Goal: Task Accomplishment & Management: Manage account settings

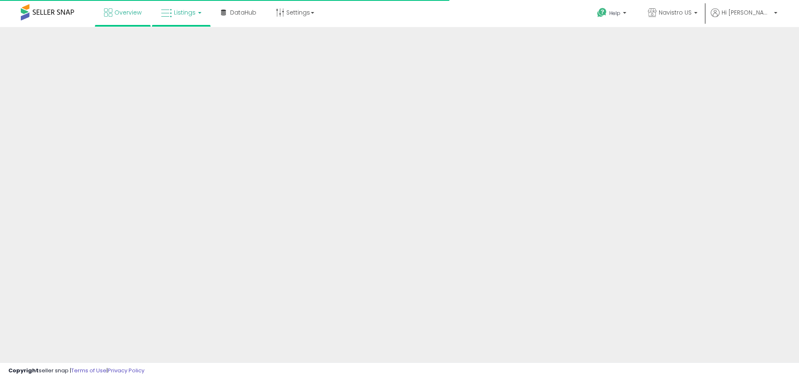
click at [187, 13] on span "Listings" at bounding box center [185, 12] width 22 height 8
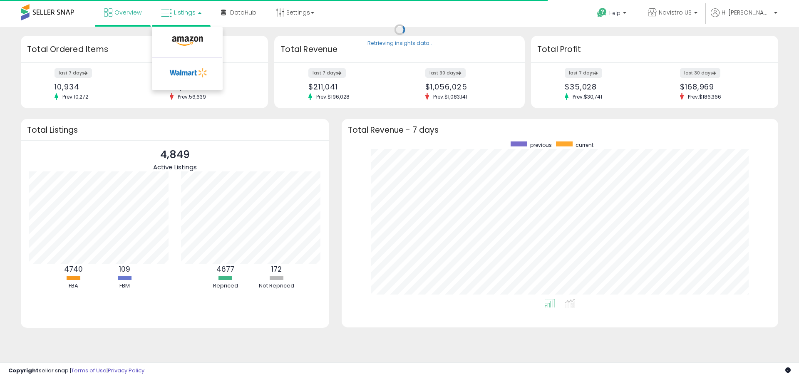
scroll to position [157, 420]
click at [189, 39] on icon at bounding box center [187, 41] width 36 height 11
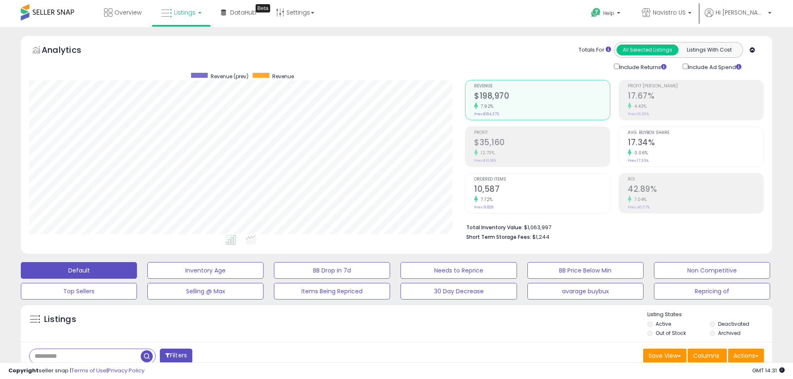
scroll to position [208, 0]
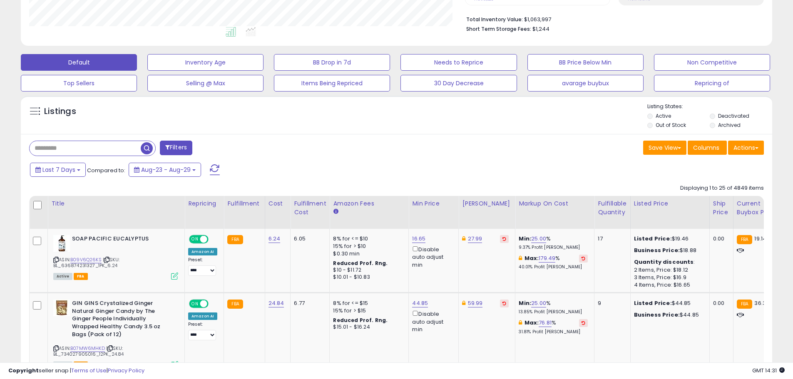
click at [100, 147] on input "text" at bounding box center [85, 148] width 111 height 15
paste input "**********"
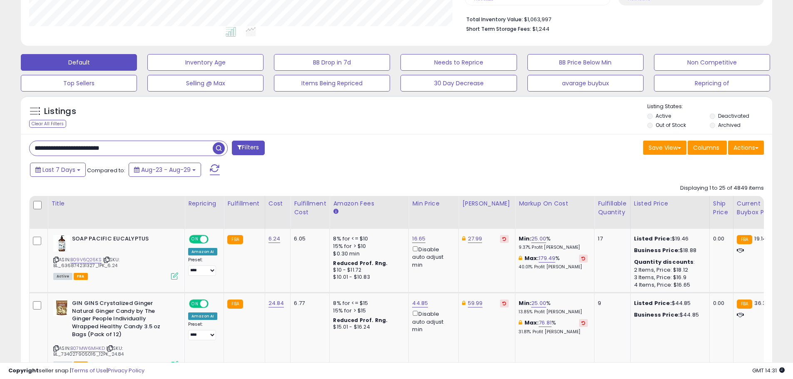
type input "**********"
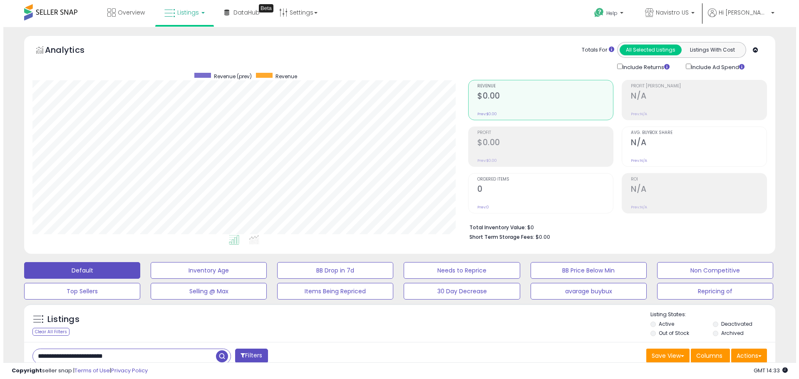
scroll to position [125, 0]
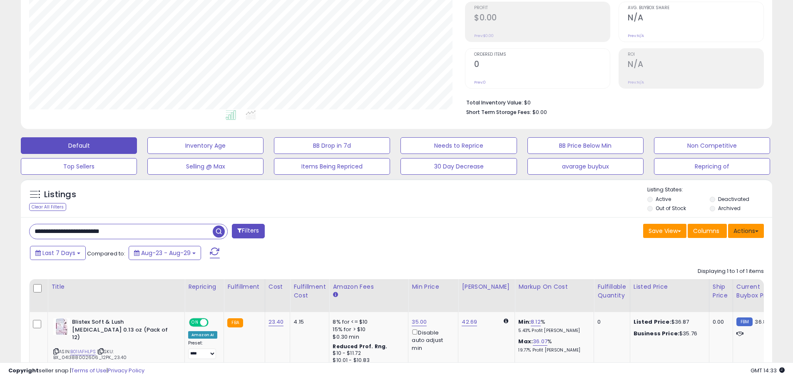
click at [758, 233] on button "Actions" at bounding box center [746, 231] width 36 height 14
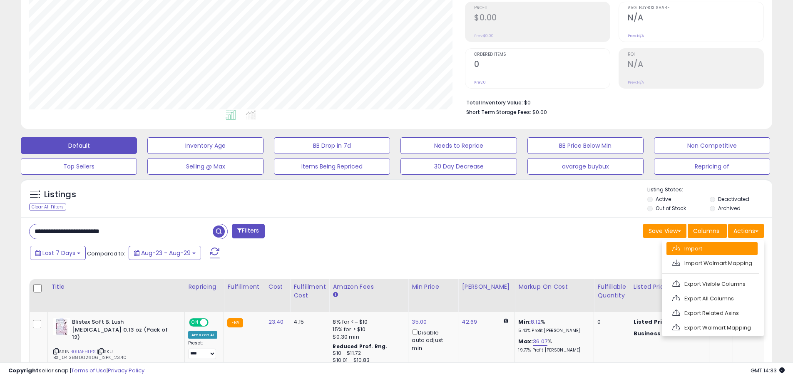
click at [703, 249] on link "Import" at bounding box center [711, 248] width 91 height 13
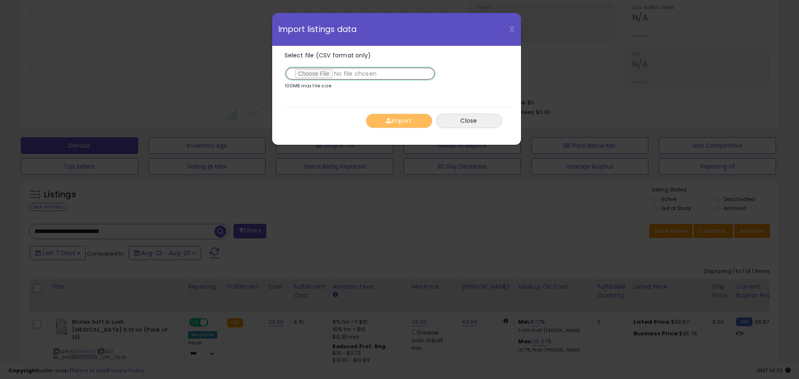
click at [321, 77] on input "Select file (CSV format only)" at bounding box center [360, 74] width 151 height 14
type input "**********"
click at [407, 125] on button "Import" at bounding box center [399, 121] width 67 height 15
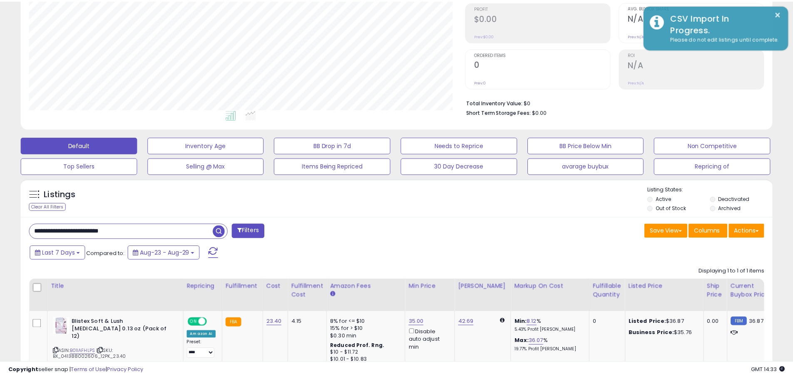
scroll to position [416112, 415847]
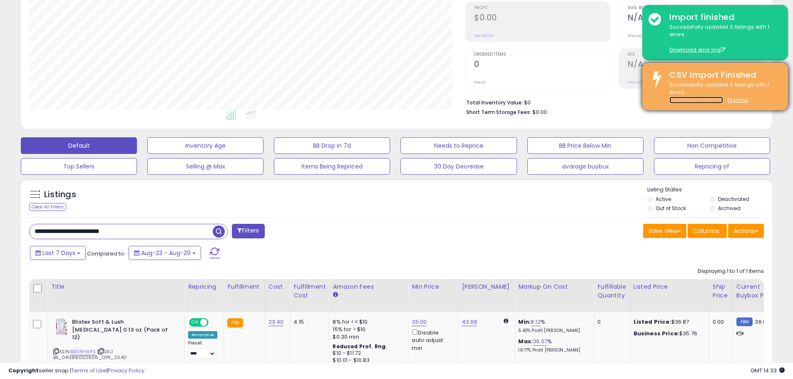
click at [707, 99] on link "Download errors log" at bounding box center [696, 100] width 54 height 7
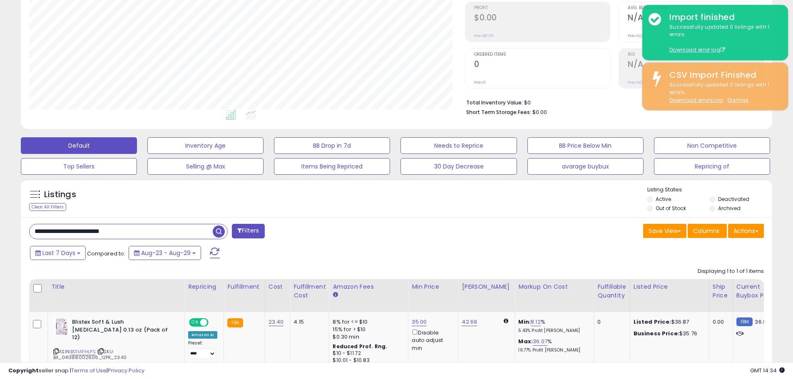
click at [570, 224] on div "Save View Save As New View Update Current View Columns Actions Import Import Wa…" at bounding box center [584, 232] width 374 height 16
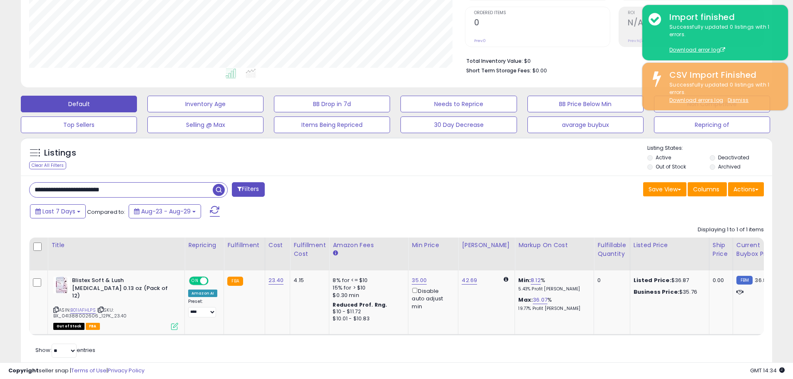
drag, startPoint x: 152, startPoint y: 190, endPoint x: 46, endPoint y: 185, distance: 106.3
click at [46, 185] on input "**********" at bounding box center [121, 190] width 183 height 15
type input "*"
click at [55, 308] on icon at bounding box center [55, 310] width 5 height 5
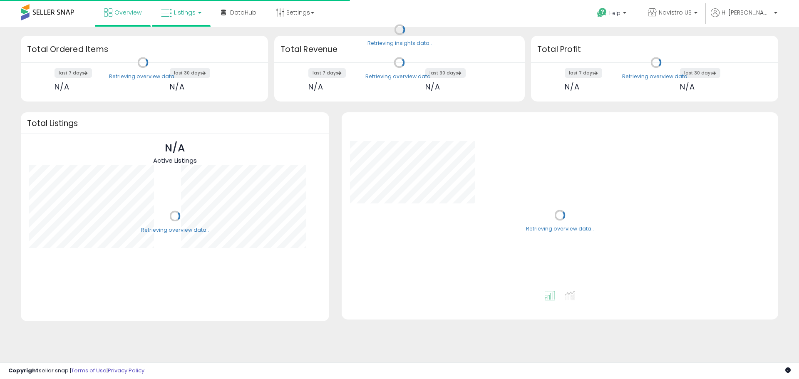
click at [164, 11] on icon at bounding box center [166, 13] width 11 height 11
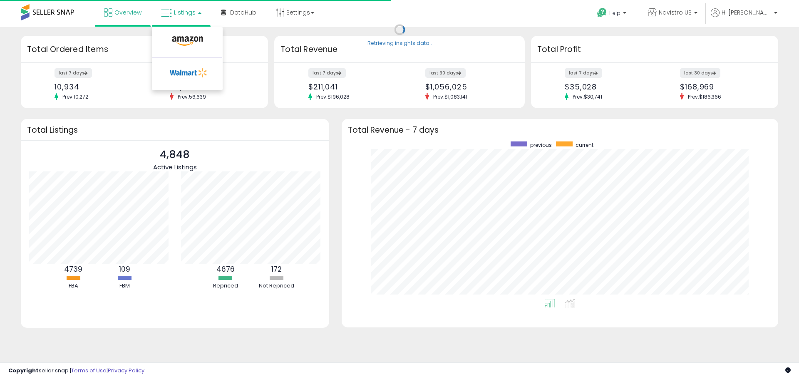
scroll to position [157, 420]
click at [180, 35] on link at bounding box center [187, 43] width 57 height 17
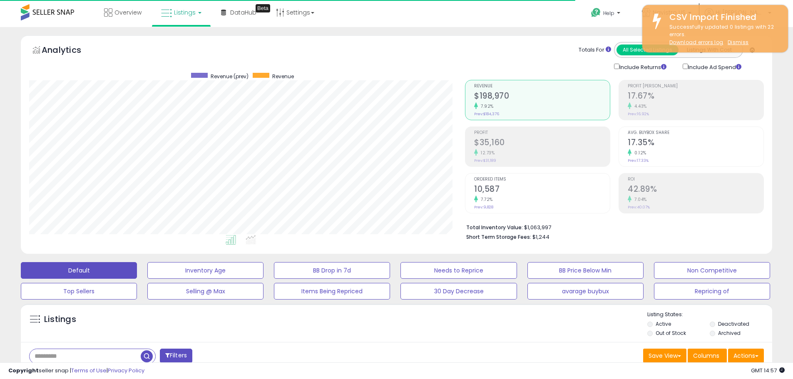
scroll to position [171, 436]
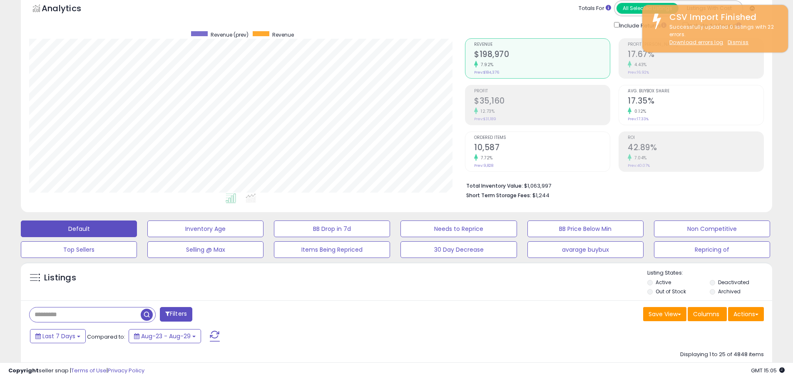
scroll to position [291, 0]
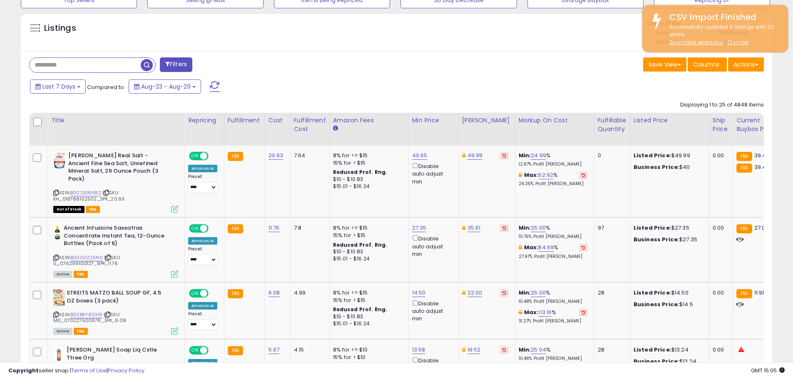
drag, startPoint x: 307, startPoint y: 47, endPoint x: 523, endPoint y: 52, distance: 215.7
click at [307, 49] on div "Listings Active" at bounding box center [396, 31] width 751 height 38
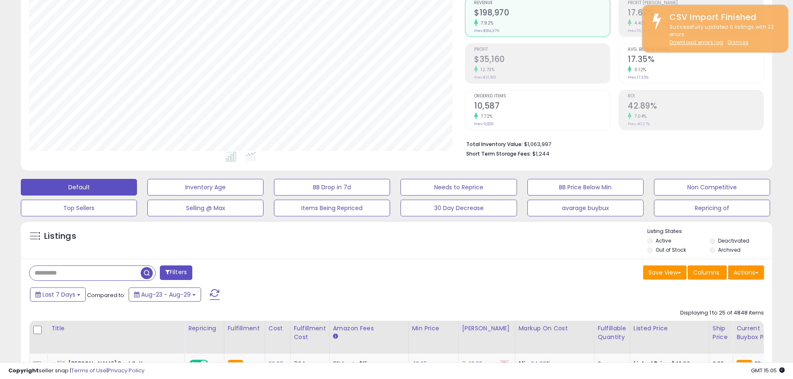
scroll to position [0, 0]
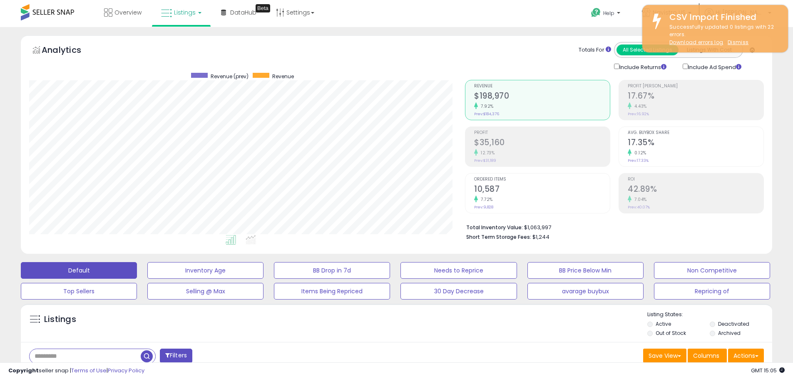
click at [773, 122] on div "Analytics Totals For All Selected Listings Listings With Cost Include Returns I…" at bounding box center [397, 146] width 764 height 223
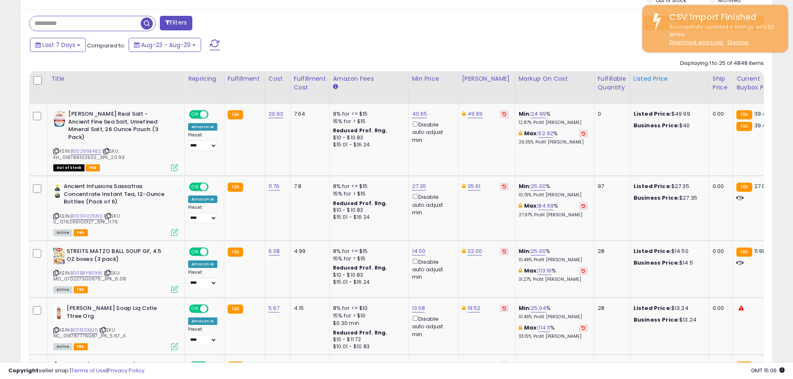
scroll to position [208, 0]
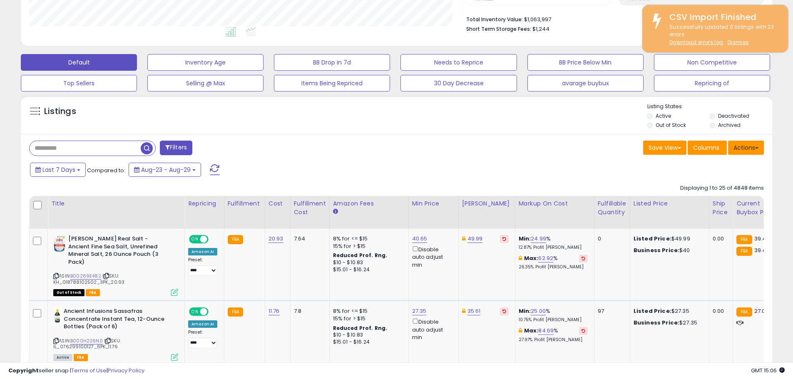
click at [754, 147] on button "Actions" at bounding box center [746, 148] width 36 height 14
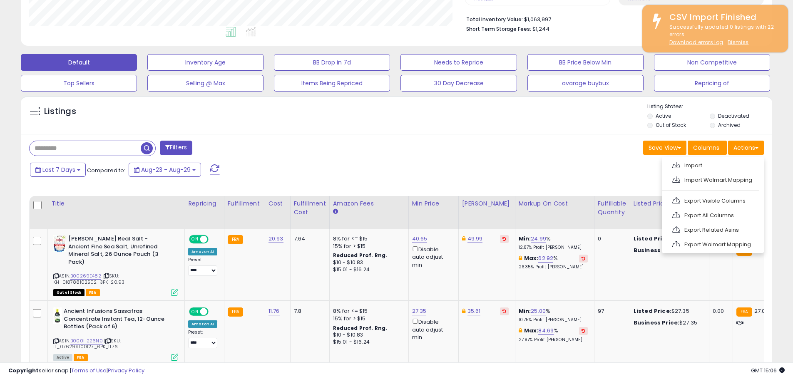
click at [502, 144] on div "Save View Save As New View Update Current View Columns Actions Import Import Wa…" at bounding box center [584, 149] width 374 height 16
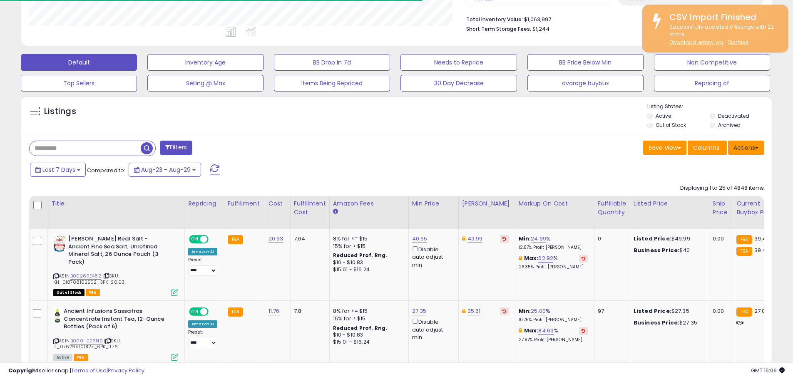
click at [750, 144] on button "Actions" at bounding box center [746, 148] width 36 height 14
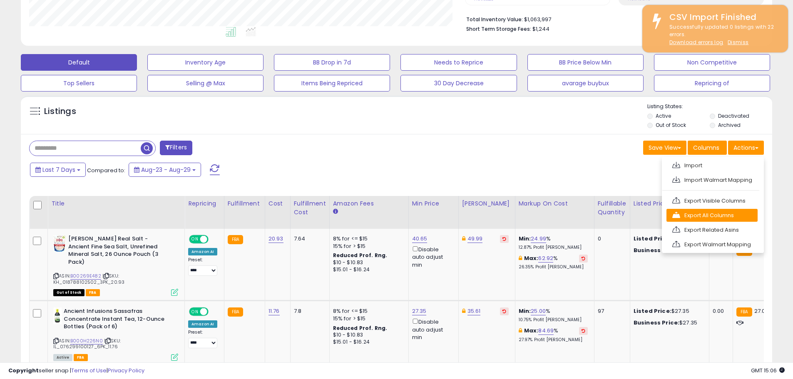
click at [721, 211] on link "Export All Columns" at bounding box center [711, 215] width 91 height 13
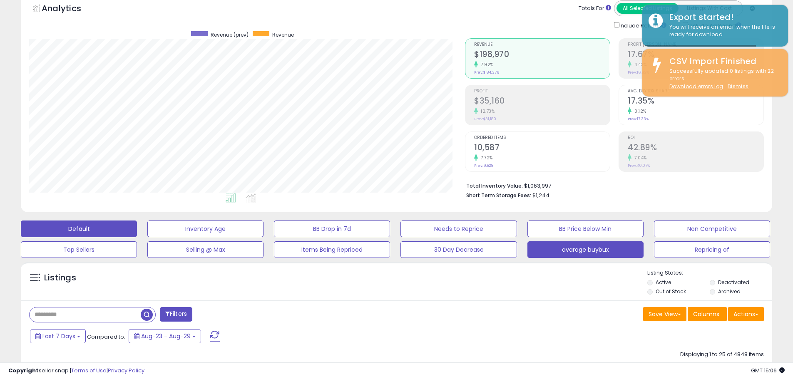
scroll to position [0, 0]
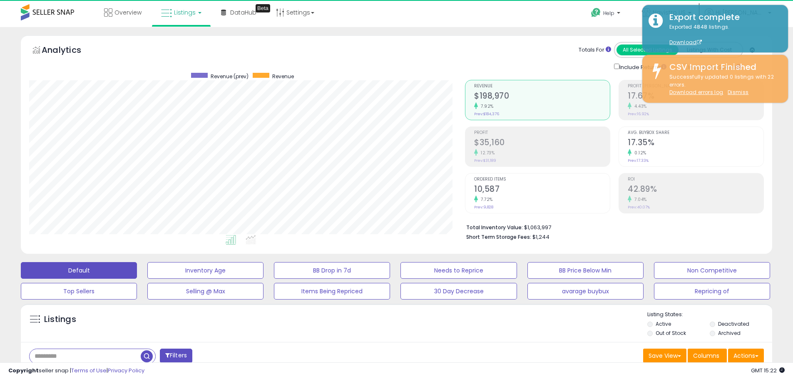
click at [774, 125] on div "Analytics Totals For All Selected Listings Listings With Cost Include Returns I…" at bounding box center [397, 146] width 764 height 223
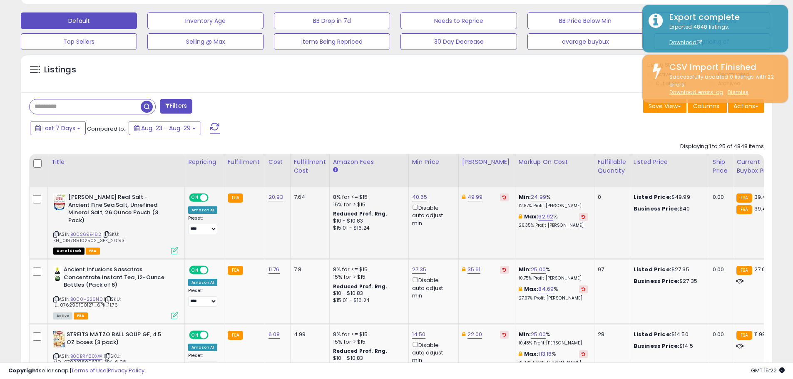
scroll to position [167, 0]
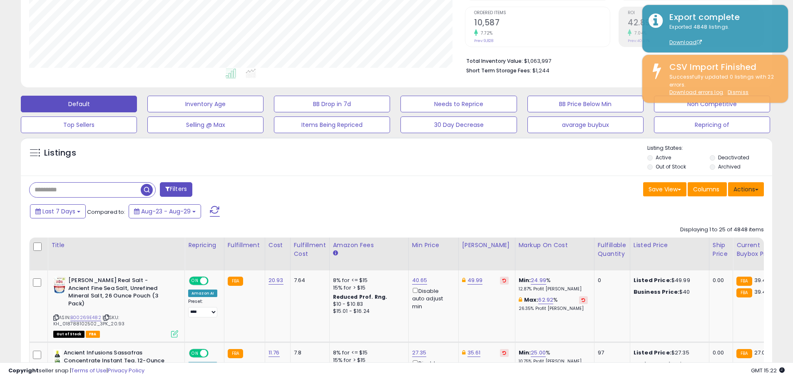
click at [753, 194] on button "Actions" at bounding box center [746, 189] width 36 height 14
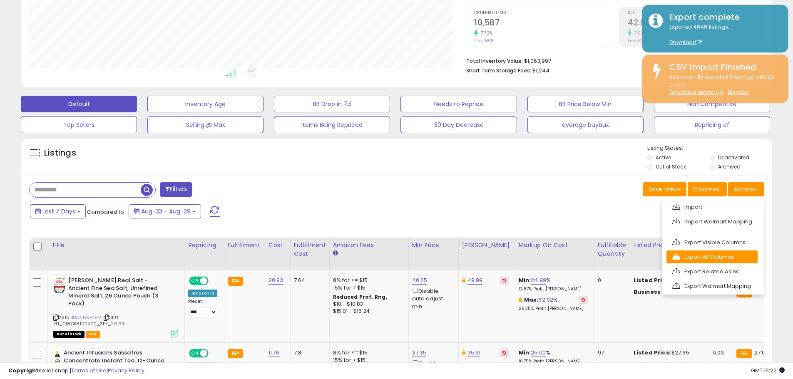
click at [732, 256] on link "Export All Columns" at bounding box center [711, 257] width 91 height 13
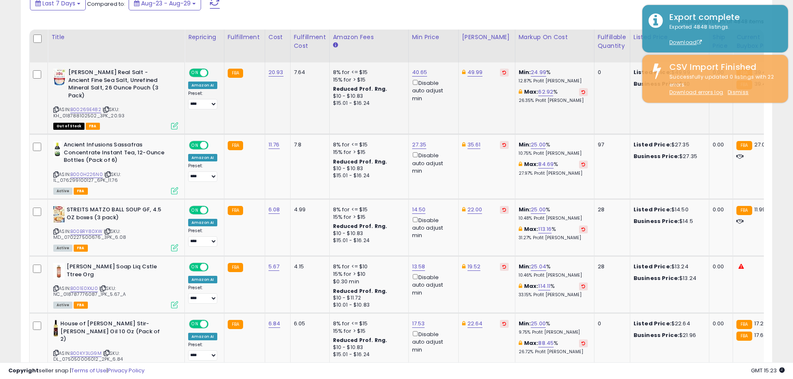
scroll to position [291, 0]
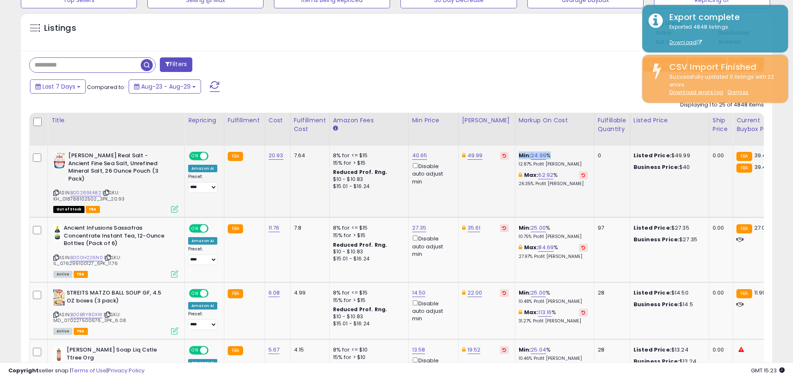
drag, startPoint x: 542, startPoint y: 153, endPoint x: 511, endPoint y: 154, distance: 31.2
click at [519, 154] on div "Min: 24.99 % 12.87% Profit Margin" at bounding box center [553, 159] width 69 height 15
click at [559, 153] on div "Min: 24.99 % 12.87% Profit Margin" at bounding box center [553, 159] width 69 height 15
click at [429, 21] on div "Listings" at bounding box center [396, 34] width 751 height 28
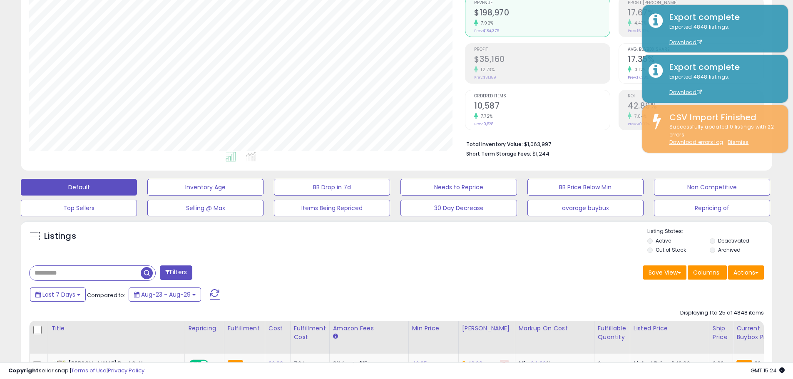
scroll to position [0, 0]
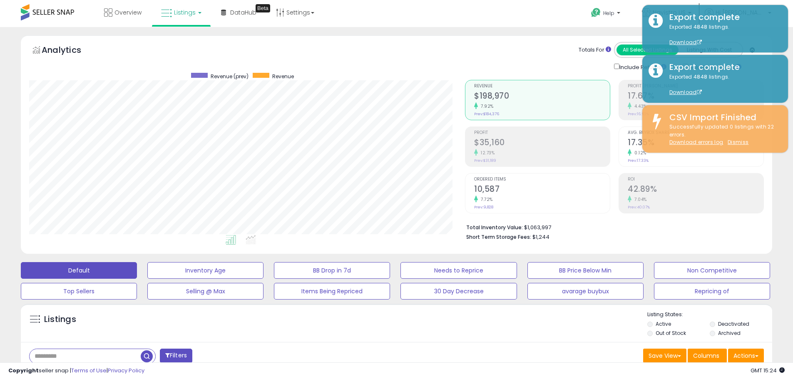
click at [535, 50] on div "Totals For All Selected Listings Listings With Cost Include Returns Include Ad …" at bounding box center [611, 57] width 293 height 30
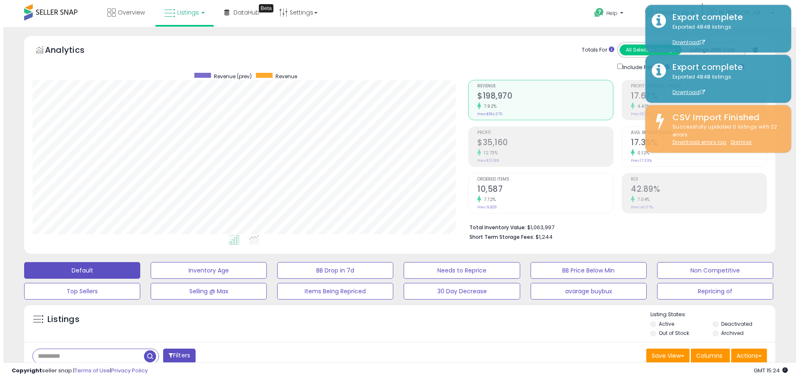
scroll to position [83, 0]
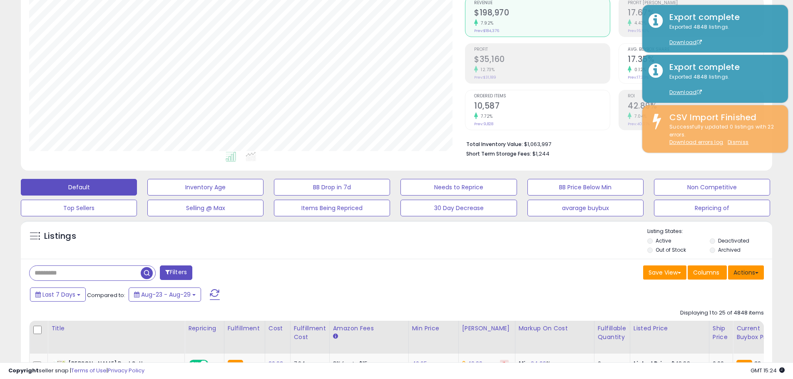
click at [748, 272] on button "Actions" at bounding box center [746, 273] width 36 height 14
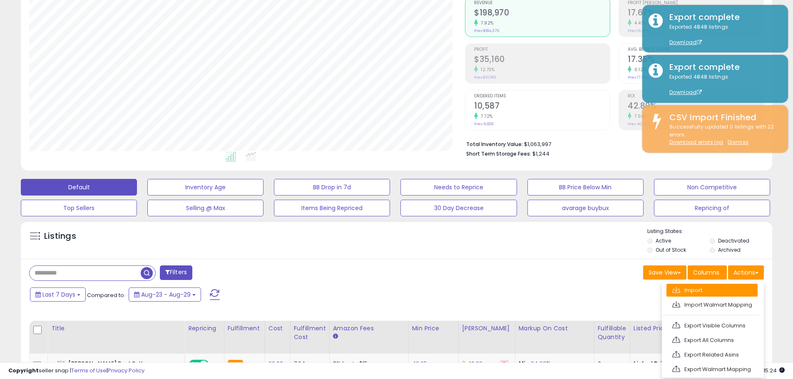
click at [706, 287] on link "Import" at bounding box center [711, 290] width 91 height 13
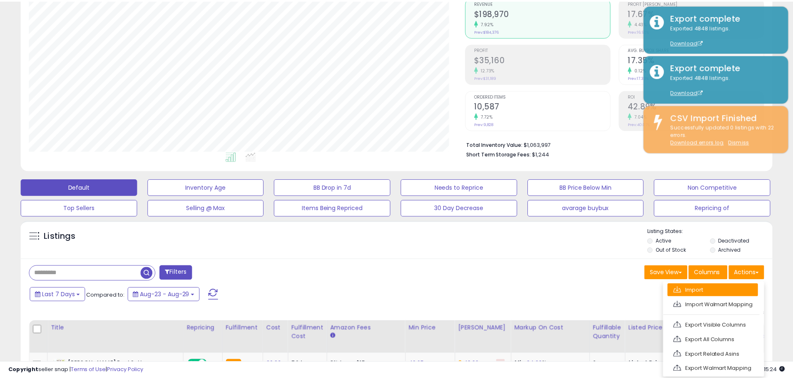
scroll to position [171, 440]
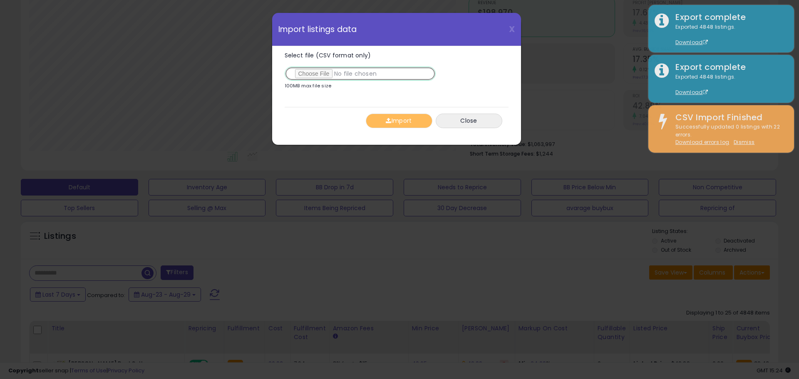
click at [323, 77] on input "Select file (CSV format only)" at bounding box center [360, 74] width 151 height 14
type input "**********"
click at [412, 117] on button "Import" at bounding box center [399, 121] width 67 height 15
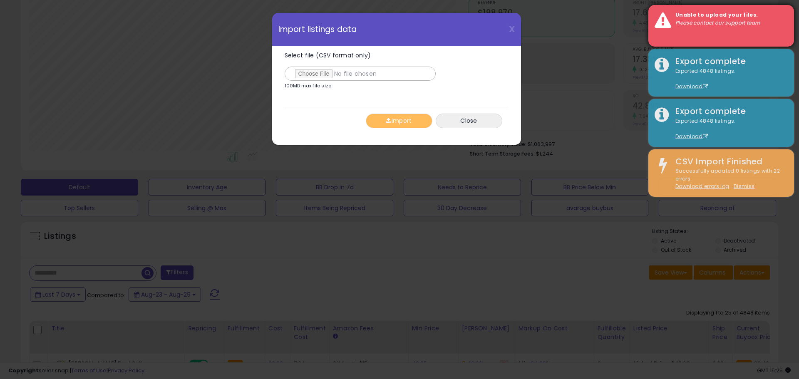
click at [719, 17] on strong "Unable to upload your files." at bounding box center [717, 14] width 82 height 7
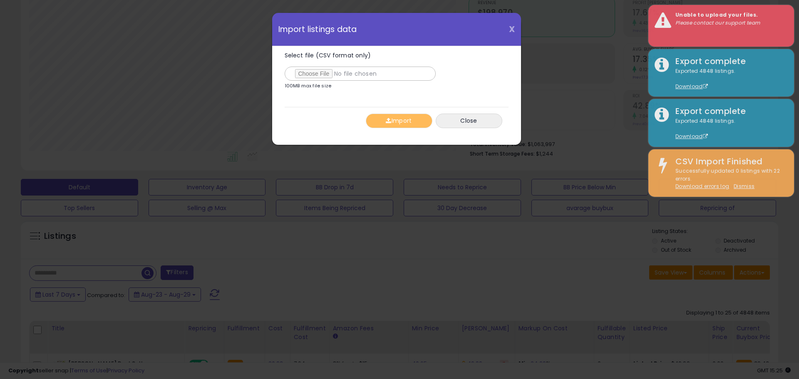
click at [514, 25] on span "X" at bounding box center [512, 29] width 6 height 12
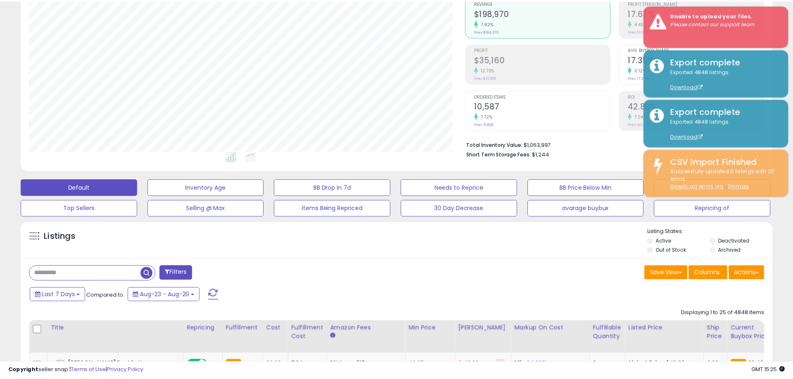
scroll to position [416112, 415847]
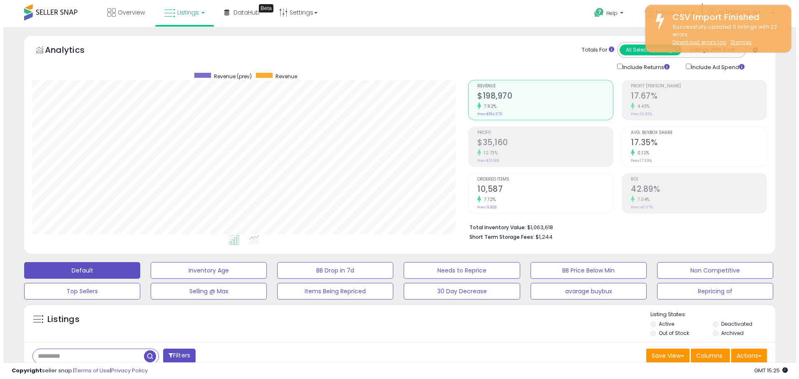
scroll to position [125, 0]
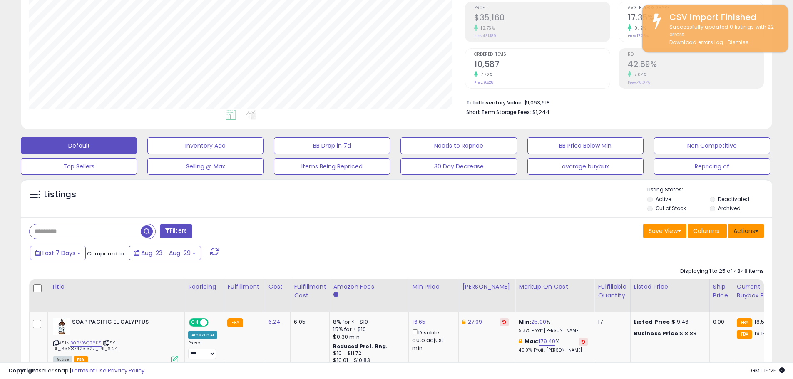
click at [752, 229] on button "Actions" at bounding box center [746, 231] width 36 height 14
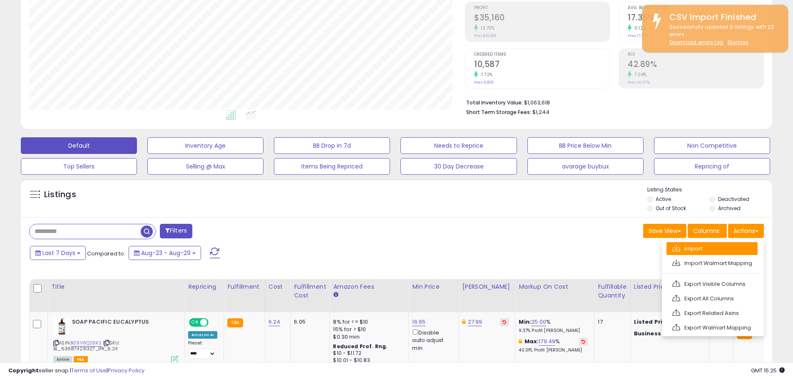
click at [712, 246] on link "Import" at bounding box center [711, 248] width 91 height 13
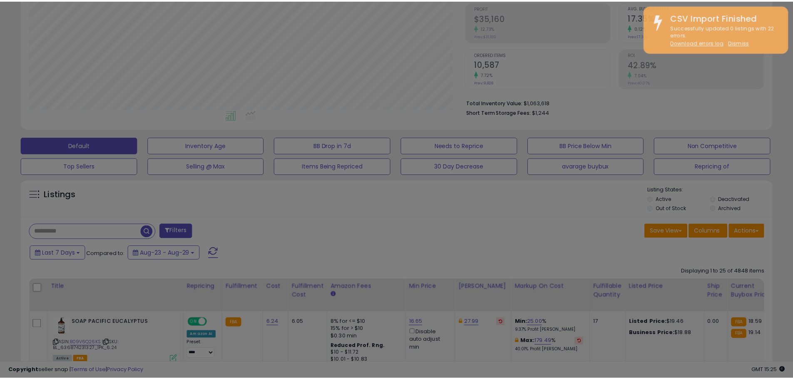
scroll to position [171, 440]
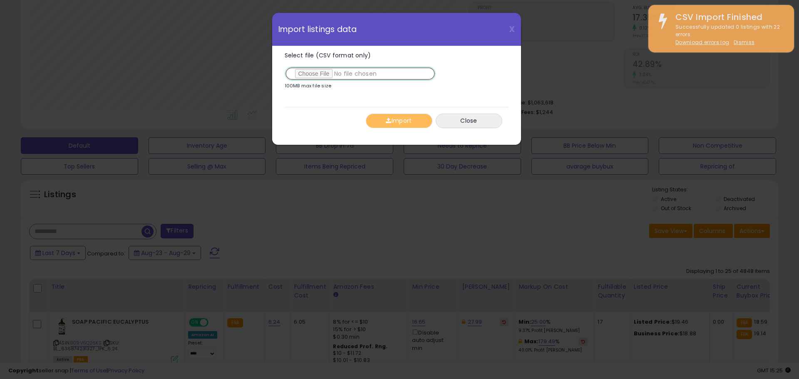
click at [315, 73] on input "Select file (CSV format only)" at bounding box center [360, 74] width 151 height 14
type input "**********"
click at [390, 117] on button "Import" at bounding box center [399, 121] width 67 height 15
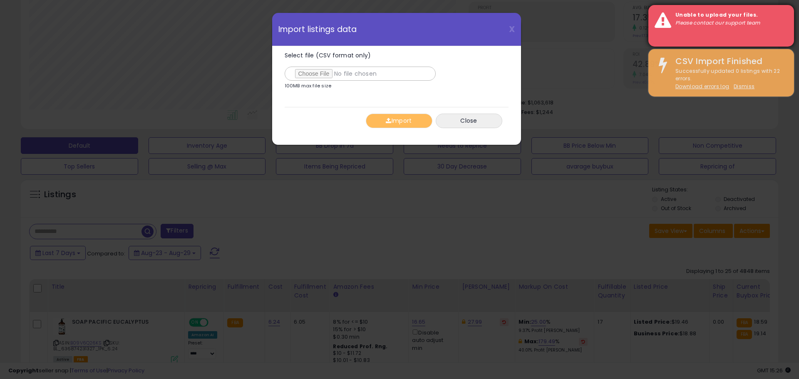
click at [732, 17] on strong "Unable to upload your files." at bounding box center [717, 14] width 82 height 7
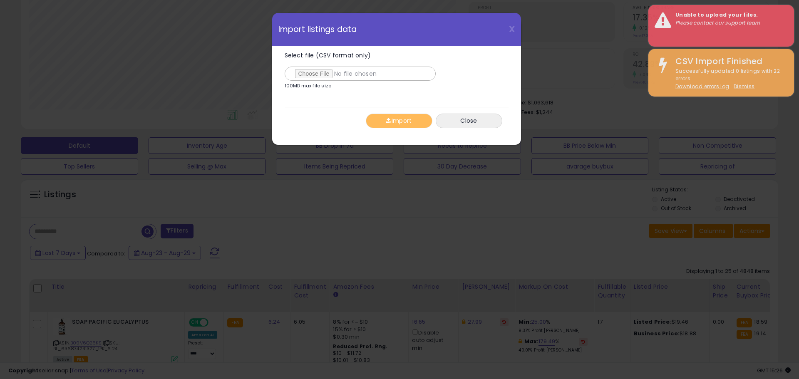
click at [435, 52] on div "Select file (CSV format only) 100MB max file size" at bounding box center [393, 72] width 216 height 40
click at [514, 28] on span "X" at bounding box center [512, 29] width 6 height 12
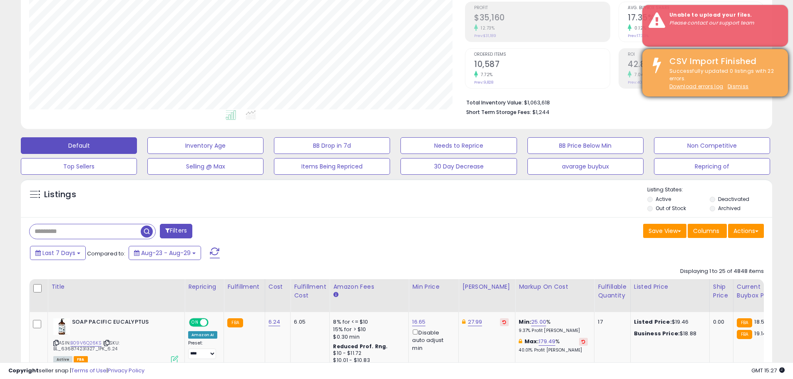
scroll to position [0, 0]
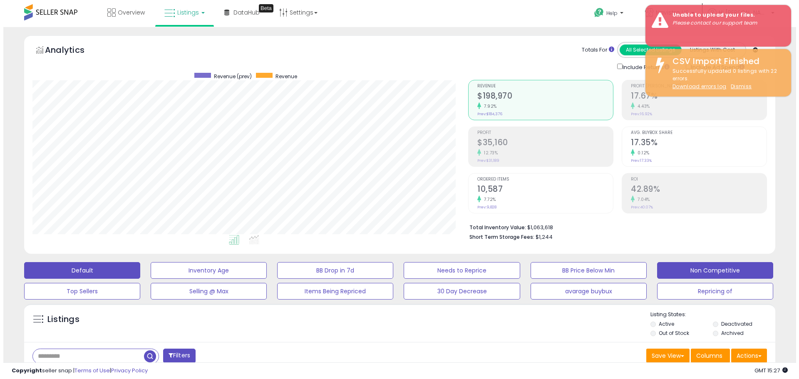
scroll to position [42, 0]
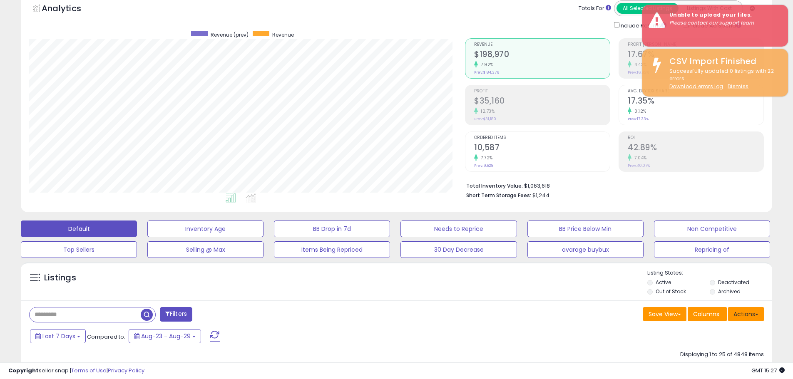
click at [749, 308] on button "Actions" at bounding box center [746, 314] width 36 height 14
click at [721, 335] on link "Import" at bounding box center [711, 332] width 91 height 13
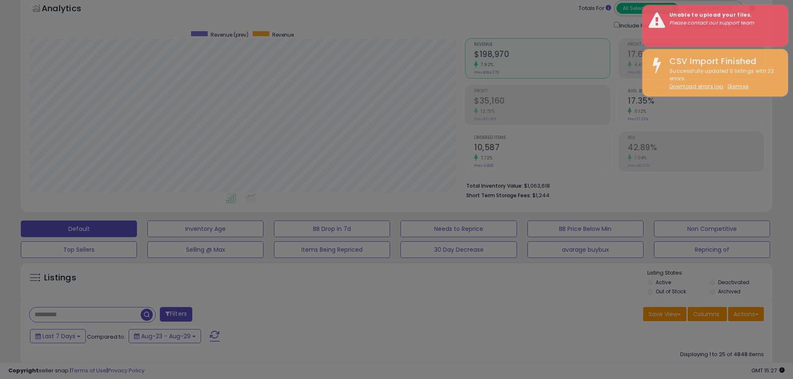
scroll to position [171, 440]
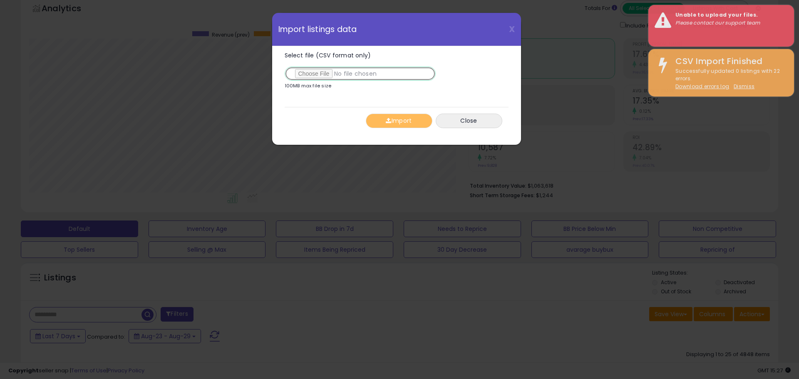
click at [311, 76] on input "Select file (CSV format only)" at bounding box center [360, 74] width 151 height 14
type input "**********"
click at [399, 119] on button "Import" at bounding box center [399, 121] width 67 height 15
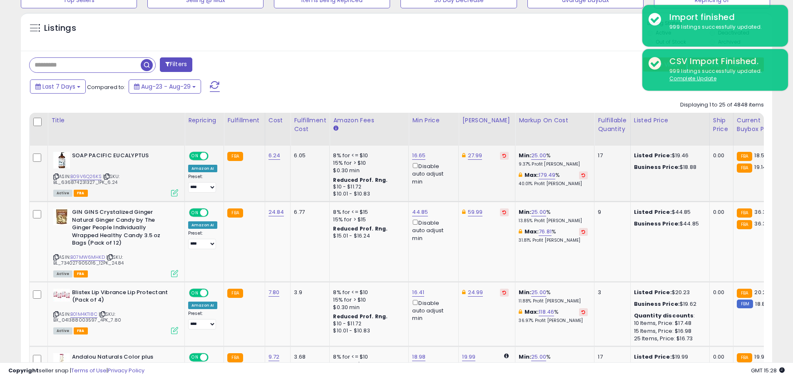
scroll to position [333, 0]
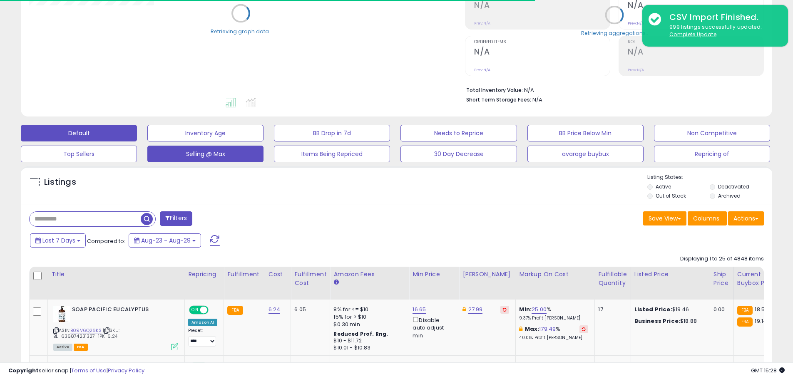
scroll to position [137, 0]
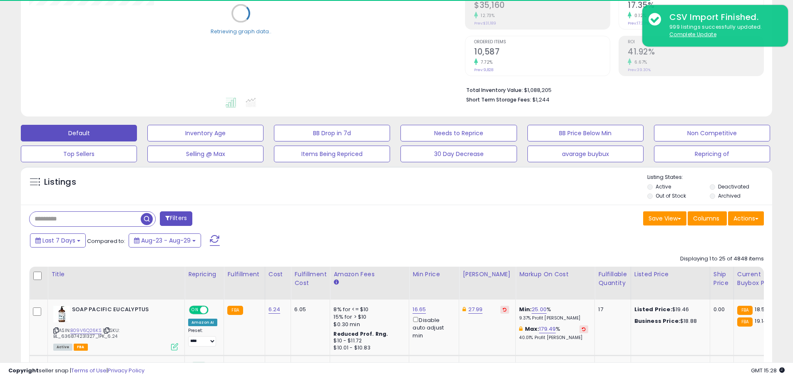
click at [87, 217] on input "text" at bounding box center [85, 219] width 111 height 15
paste input "**********"
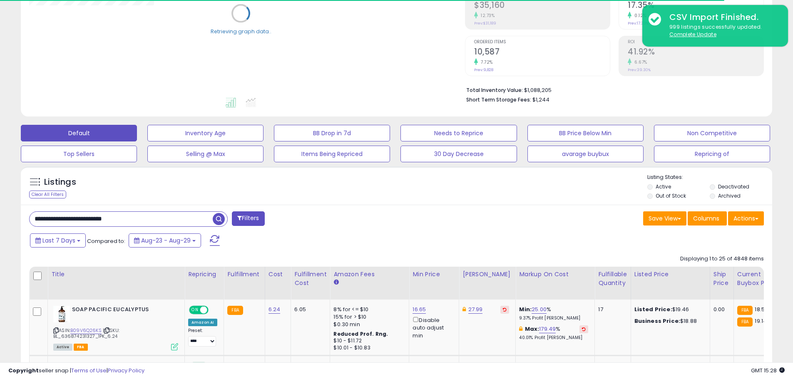
type input "**********"
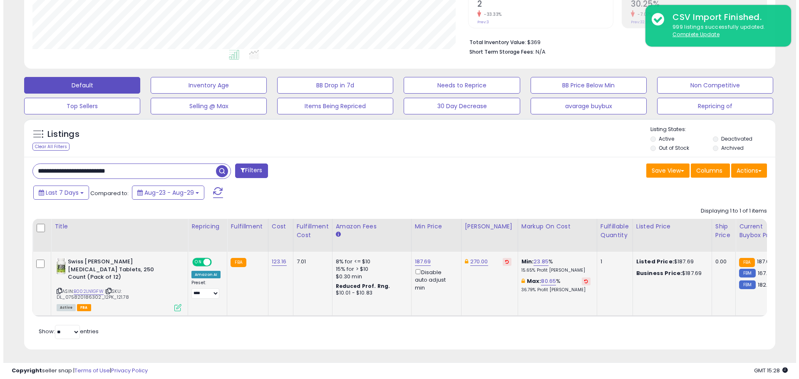
scroll to position [171, 436]
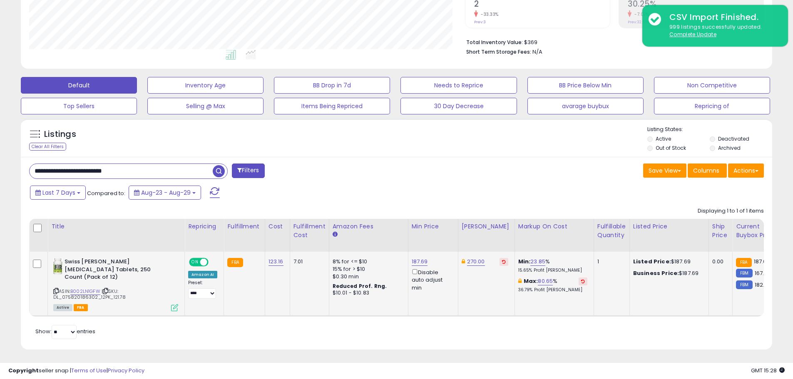
drag, startPoint x: 122, startPoint y: 291, endPoint x: 109, endPoint y: 291, distance: 12.9
click at [109, 291] on div "ASIN: B002LN1GFW | SKU: DL_075820186302_12PK_121.78 Active FBA" at bounding box center [115, 284] width 125 height 52
drag, startPoint x: 262, startPoint y: 260, endPoint x: 283, endPoint y: 262, distance: 20.9
click at [283, 262] on tr "**********" at bounding box center [670, 284] width 1280 height 64
click at [280, 290] on td "123.16" at bounding box center [277, 284] width 25 height 64
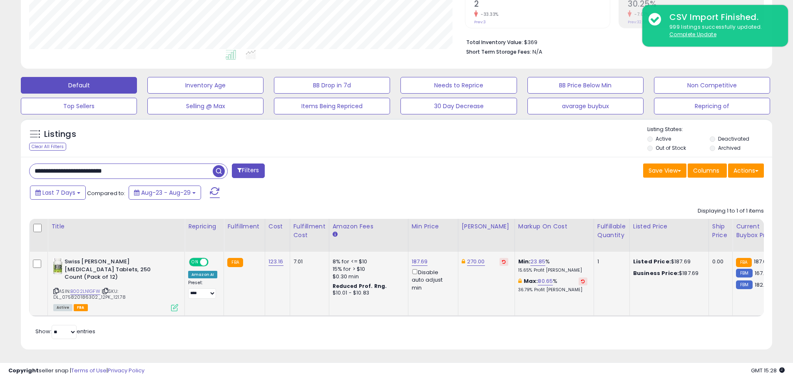
click at [174, 296] on div "ASIN: B002LN1GFW | SKU: DL_075820186302_12PK_121.78 Active FBA" at bounding box center [115, 284] width 125 height 52
click at [174, 304] on icon at bounding box center [174, 307] width 7 height 7
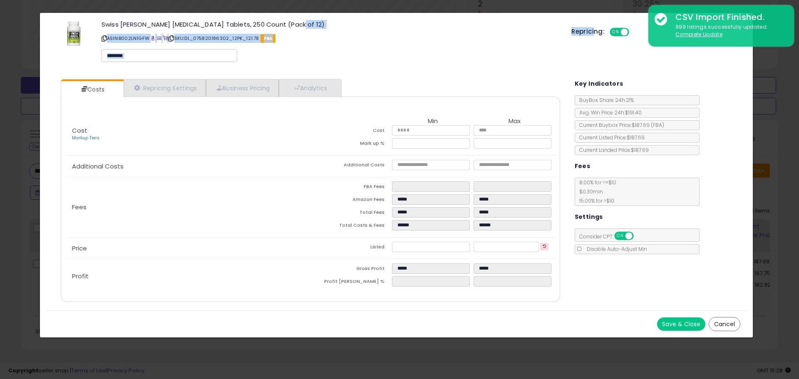
drag, startPoint x: 594, startPoint y: 17, endPoint x: 458, endPoint y: 19, distance: 136.1
click at [458, 19] on div "× Close Swiss Kriss Herbal Laxative Tablets, 250 Count (Pack of 12) ASIN: B002L…" at bounding box center [396, 43] width 701 height 60
click at [477, 18] on div "× Close Swiss Kriss Herbal Laxative Tablets, 250 Count (Pack of 12) ASIN: B002L…" at bounding box center [396, 43] width 701 height 60
click at [723, 321] on button "Cancel" at bounding box center [725, 324] width 32 height 14
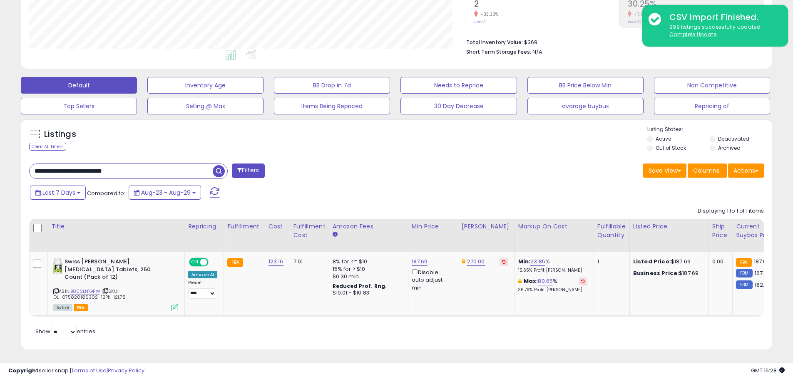
scroll to position [0, 0]
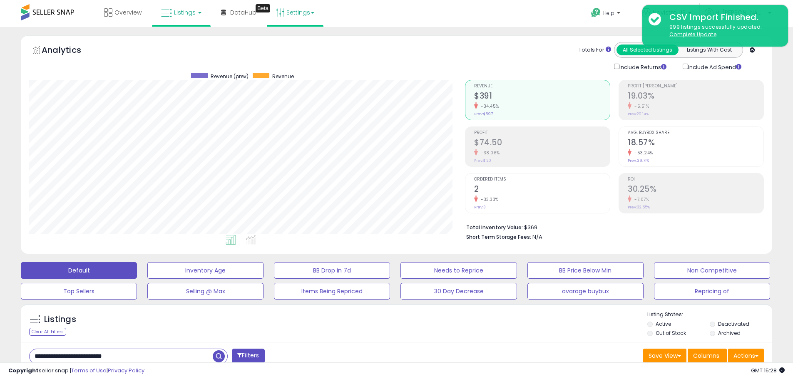
click at [315, 15] on link "Settings" at bounding box center [295, 12] width 51 height 25
click at [296, 43] on link "Store settings" at bounding box center [296, 42] width 37 height 8
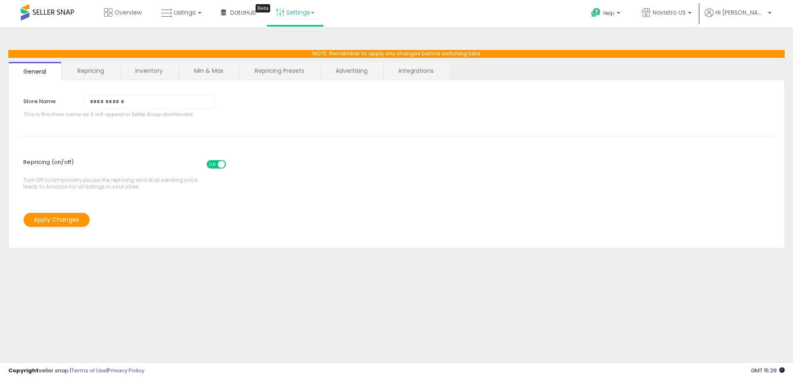
click at [92, 75] on link "Repricing" at bounding box center [90, 70] width 57 height 17
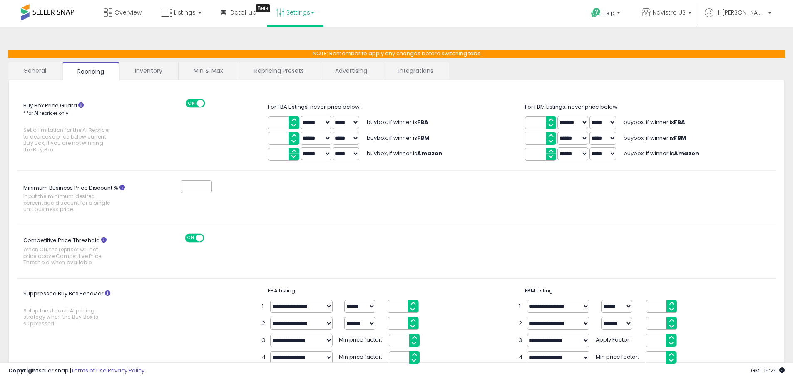
click at [139, 75] on link "Inventory" at bounding box center [148, 70] width 57 height 17
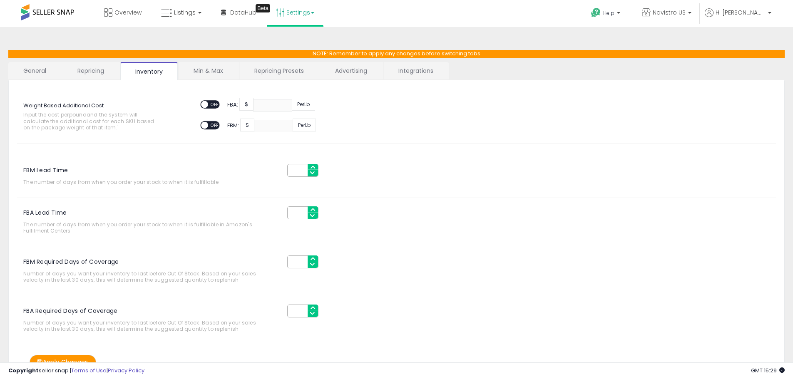
click at [212, 71] on link "Min & Max" at bounding box center [209, 70] width 60 height 17
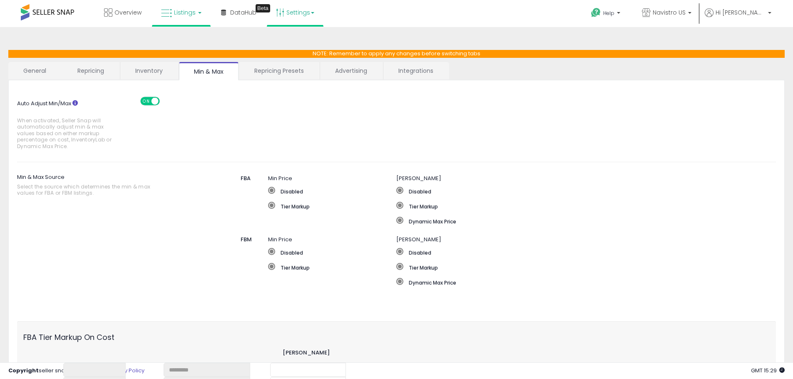
click at [196, 12] on link "Listings" at bounding box center [181, 12] width 53 height 25
click at [187, 36] on icon at bounding box center [187, 41] width 36 height 11
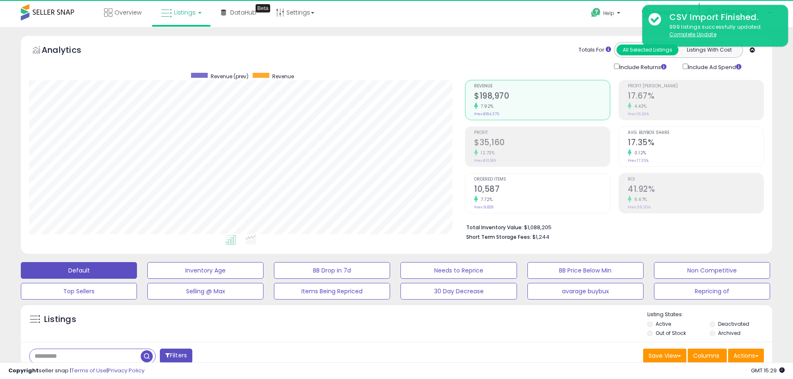
scroll to position [171, 436]
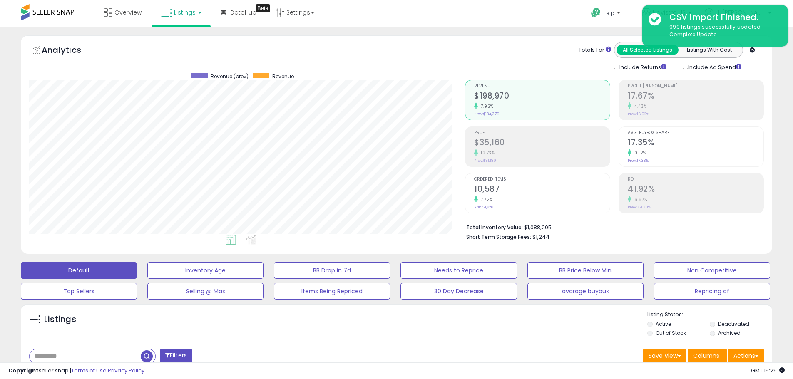
click at [496, 63] on div "Totals For All Selected Listings Listings With Cost Include Returns Include Ad …" at bounding box center [611, 57] width 293 height 30
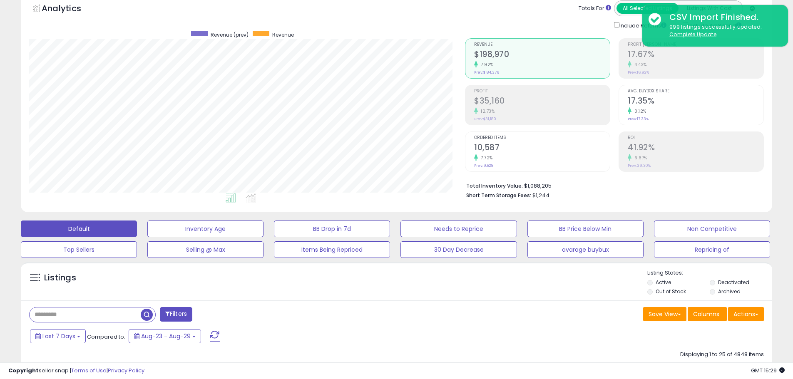
scroll to position [0, 0]
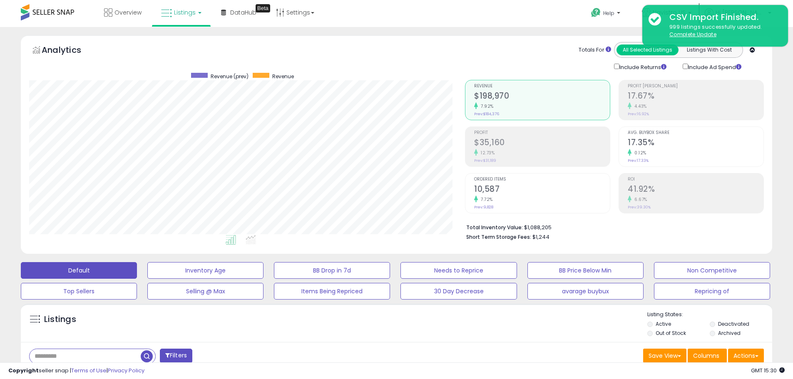
click at [393, 45] on div "Analytics Totals For All Selected Listings Listings With Cost Include Returns I…" at bounding box center [396, 57] width 735 height 30
click at [768, 99] on div "Retrieving aggregations.. Revenue $198,970 7.92% Prev: $184,376 Profit $35,160" at bounding box center [614, 159] width 311 height 174
click at [753, 358] on button "Actions" at bounding box center [746, 356] width 36 height 14
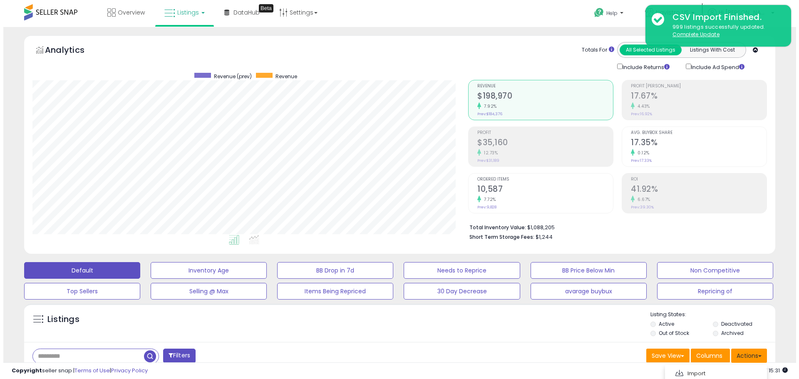
scroll to position [83, 0]
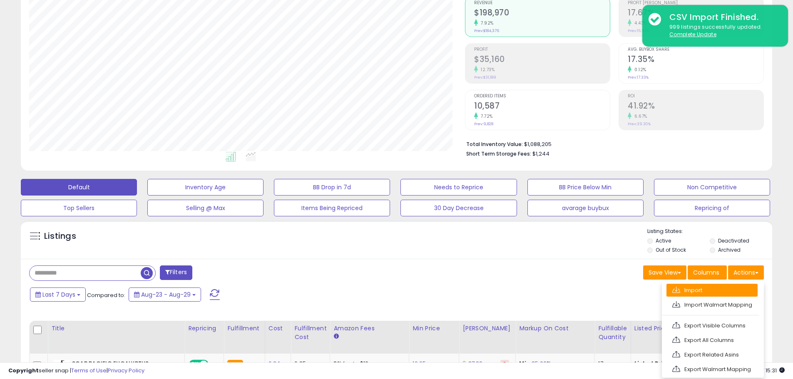
click at [705, 288] on link "Import" at bounding box center [711, 290] width 91 height 13
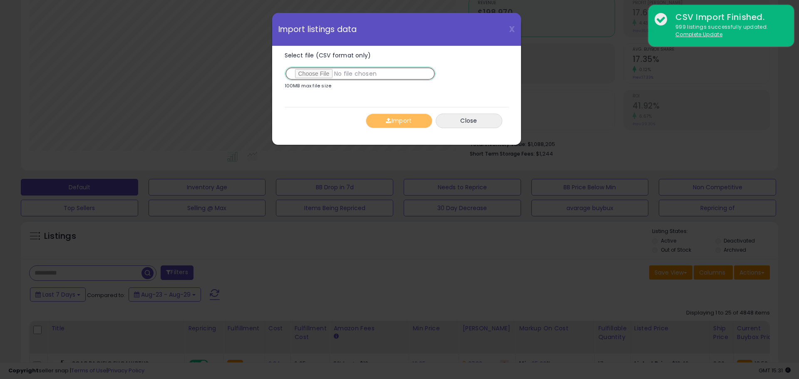
click at [319, 71] on input "Select file (CSV format only)" at bounding box center [360, 74] width 151 height 14
click at [394, 125] on button "Import" at bounding box center [399, 121] width 67 height 15
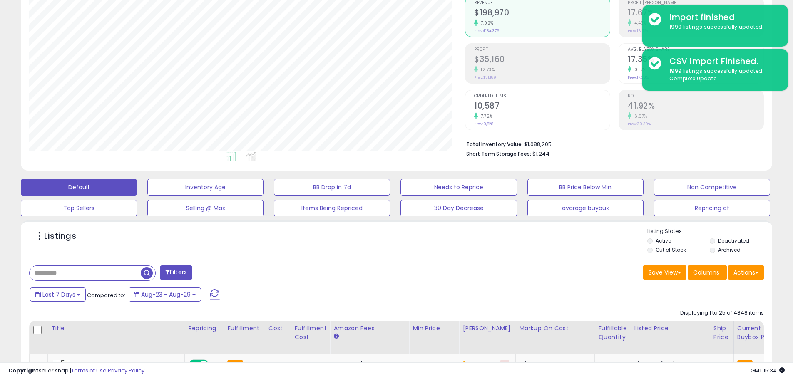
scroll to position [0, 0]
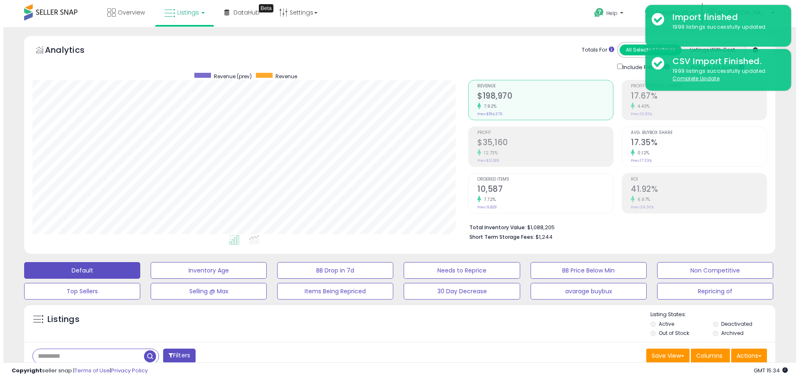
scroll to position [83, 0]
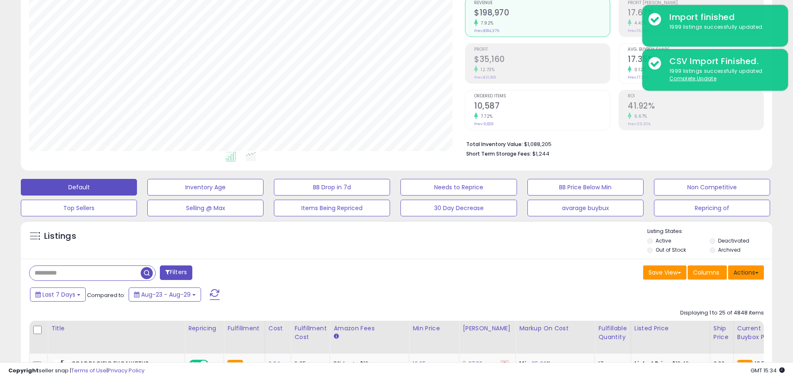
click at [760, 276] on button "Actions" at bounding box center [746, 273] width 36 height 14
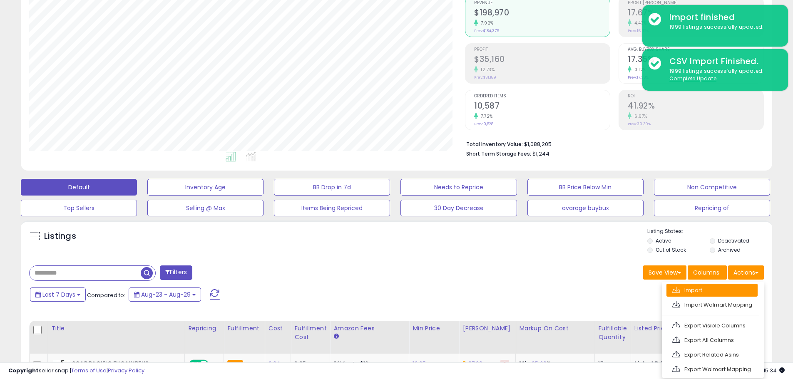
click at [723, 286] on link "Import" at bounding box center [711, 290] width 91 height 13
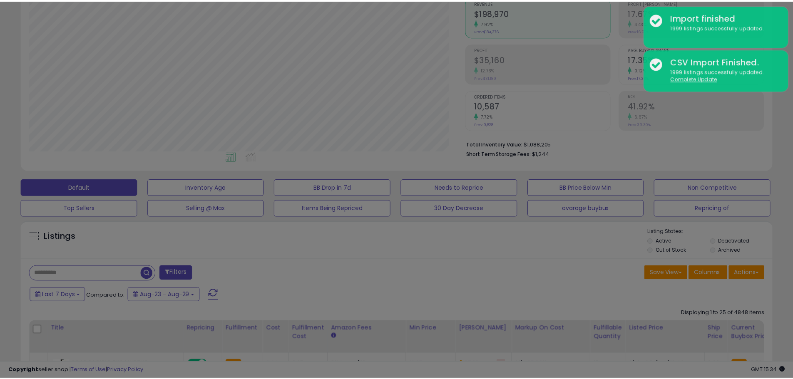
scroll to position [171, 440]
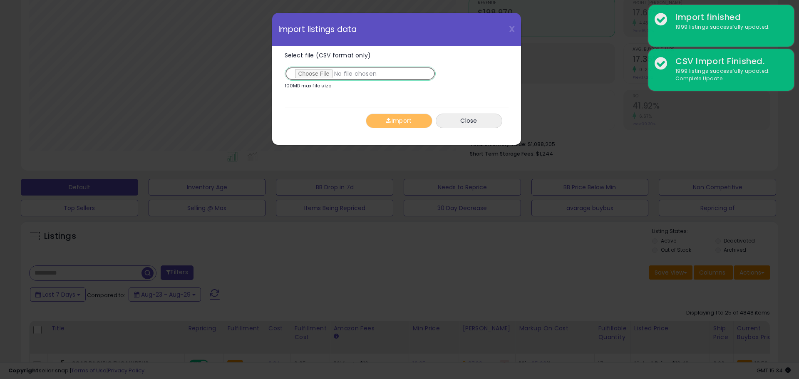
click at [303, 75] on input "Select file (CSV format only)" at bounding box center [360, 74] width 151 height 14
type input "**********"
click at [405, 120] on button "Import" at bounding box center [399, 121] width 67 height 15
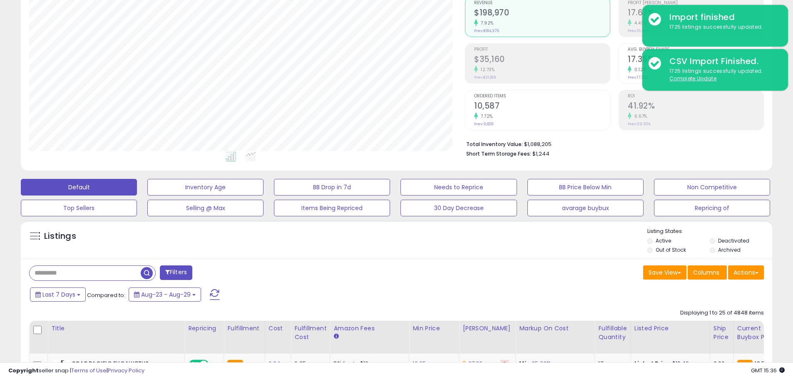
scroll to position [0, 0]
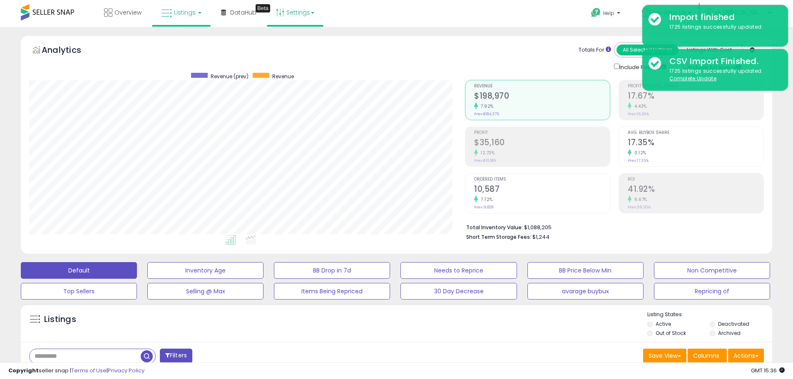
click at [309, 14] on link "Settings" at bounding box center [295, 12] width 51 height 25
click at [306, 41] on link "Store settings" at bounding box center [296, 42] width 37 height 8
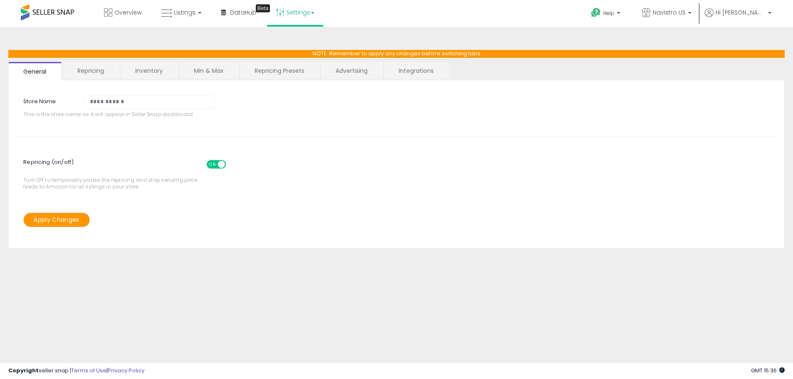
click at [283, 74] on link "Repricing Presets" at bounding box center [280, 70] width 80 height 17
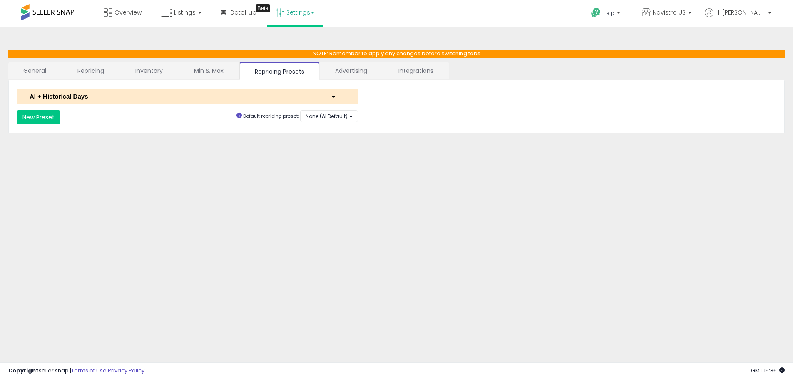
click at [54, 70] on link "General" at bounding box center [34, 70] width 53 height 17
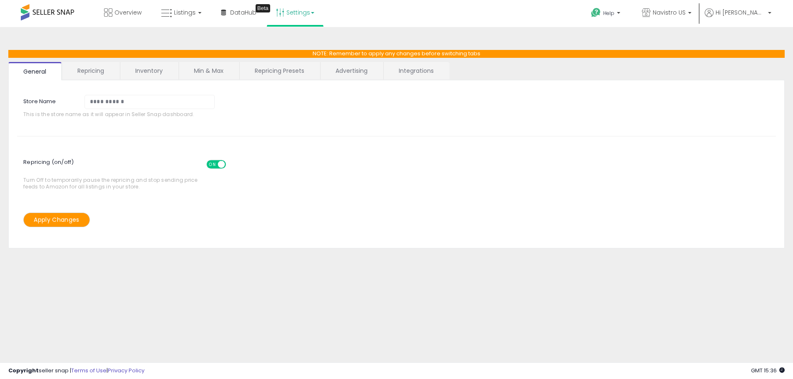
click at [217, 73] on link "Min & Max" at bounding box center [209, 70] width 60 height 17
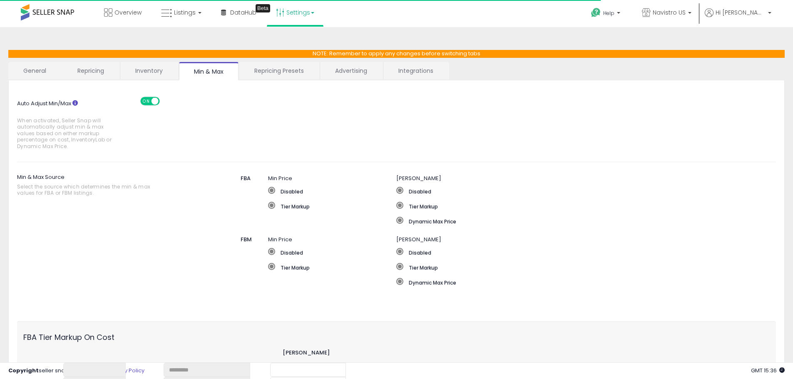
scroll to position [240, 0]
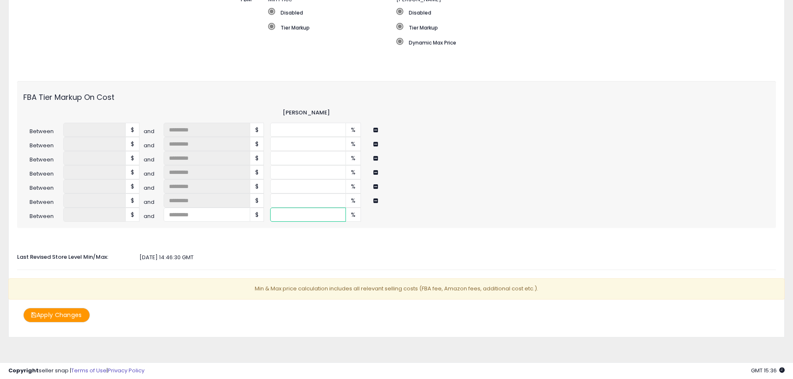
drag, startPoint x: 289, startPoint y: 216, endPoint x: 264, endPoint y: 216, distance: 25.8
click at [264, 216] on div "Between **** $ and $ ** %" at bounding box center [396, 215] width 759 height 14
type input "**"
click at [262, 243] on div at bounding box center [396, 240] width 771 height 8
click at [259, 246] on div "Auto Adjust Min/Max When activated, Seller Snap will automatically adjust min &…" at bounding box center [396, 85] width 759 height 475
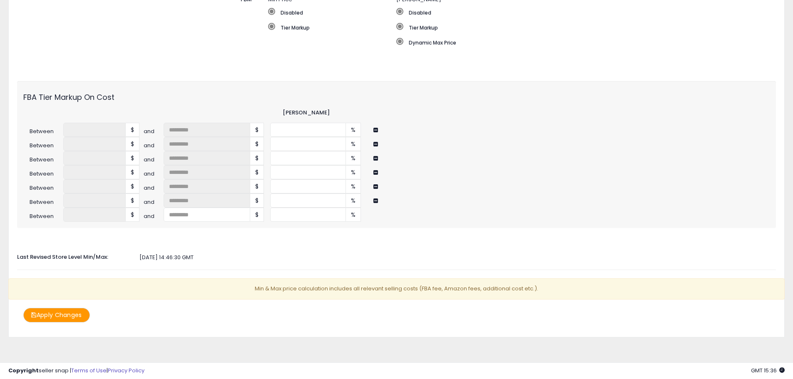
click at [261, 236] on div "Auto Adjust Min/Max When activated, Seller Snap will automatically adjust min &…" at bounding box center [396, 85] width 759 height 475
drag, startPoint x: 282, startPoint y: 199, endPoint x: 274, endPoint y: 200, distance: 8.0
click at [274, 200] on input "**" at bounding box center [308, 201] width 76 height 14
type input "**"
click at [278, 243] on div at bounding box center [396, 240] width 771 height 8
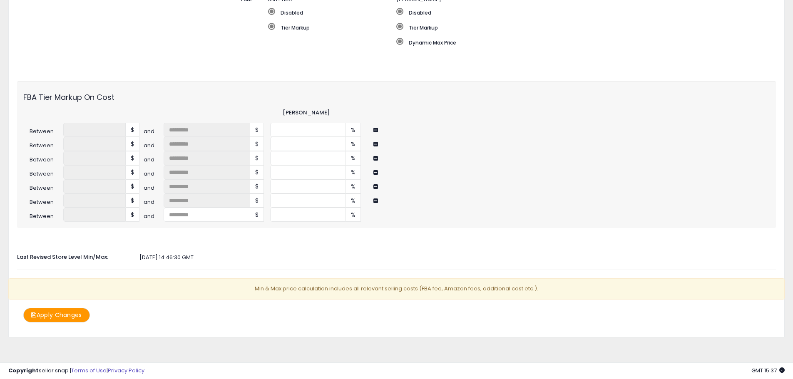
click at [283, 257] on div "[DATE] 14:46:30 GMT" at bounding box center [396, 258] width 771 height 8
drag, startPoint x: 287, startPoint y: 127, endPoint x: 272, endPoint y: 127, distance: 15.4
click at [272, 127] on input "**" at bounding box center [308, 130] width 76 height 14
type input "*"
type input "**"
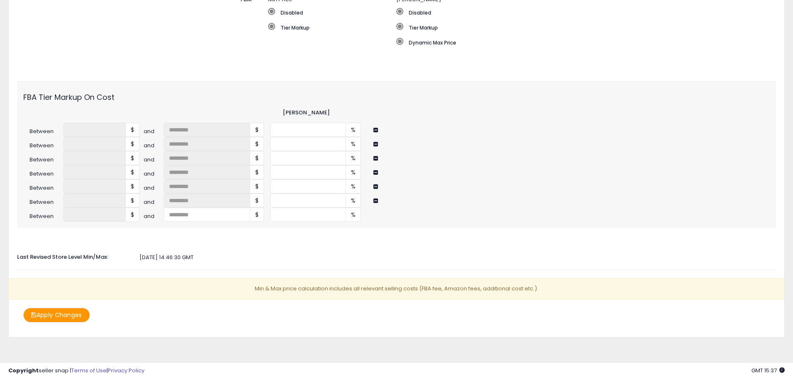
click at [264, 98] on div "FBA Tier Markup On Cost" at bounding box center [396, 94] width 759 height 15
drag, startPoint x: 289, startPoint y: 145, endPoint x: 254, endPoint y: 144, distance: 35.0
click at [254, 144] on div "Between **** $ and *** $ ** %" at bounding box center [396, 144] width 759 height 14
drag, startPoint x: 286, startPoint y: 146, endPoint x: 270, endPoint y: 146, distance: 16.2
click at [270, 146] on input "**" at bounding box center [308, 144] width 76 height 14
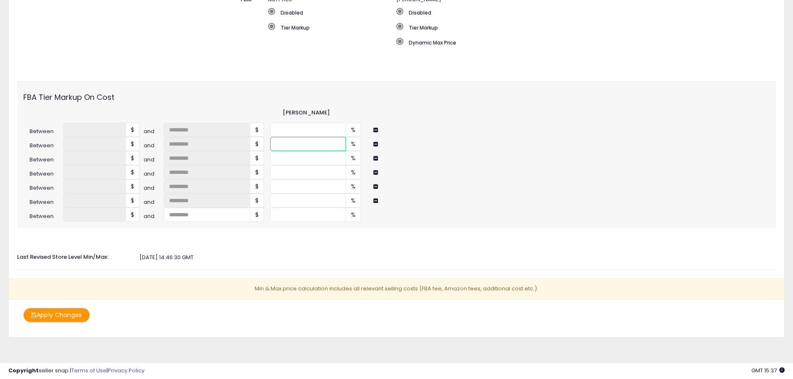
type input "**"
click at [285, 159] on input "**" at bounding box center [308, 158] width 76 height 14
drag, startPoint x: 286, startPoint y: 159, endPoint x: 267, endPoint y: 158, distance: 19.2
click at [267, 158] on div "Between **** $ and * $ ** %" at bounding box center [396, 158] width 759 height 14
type input "**"
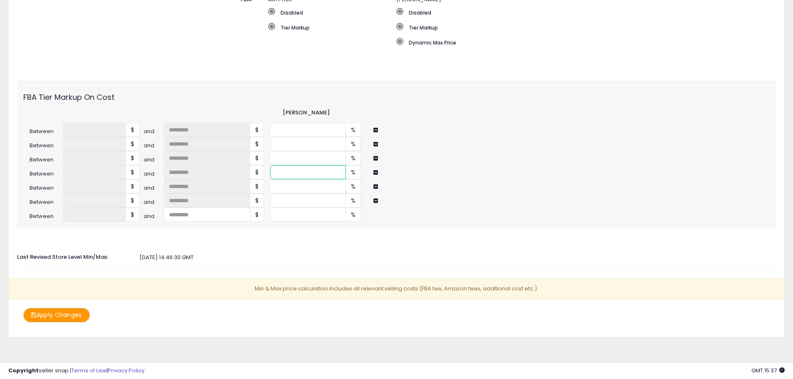
drag, startPoint x: 293, startPoint y: 172, endPoint x: 268, endPoint y: 170, distance: 25.0
click at [268, 170] on div "Between **** $ and *** $ ** %" at bounding box center [396, 172] width 759 height 14
type input "**"
drag, startPoint x: 293, startPoint y: 186, endPoint x: 264, endPoint y: 185, distance: 29.2
click at [264, 185] on div "Between **** $ and * $ ** %" at bounding box center [396, 186] width 759 height 14
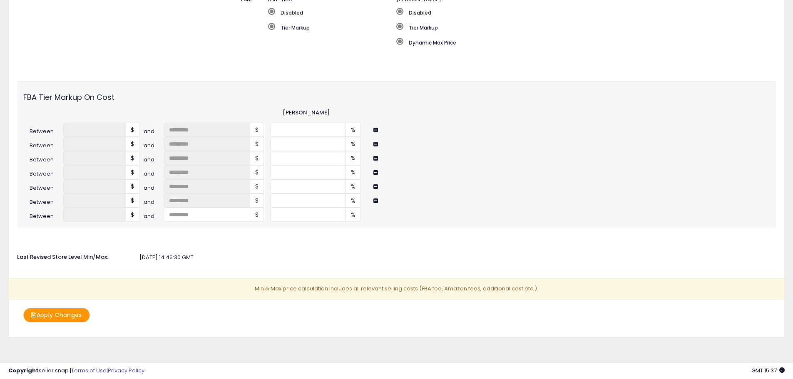
click at [276, 253] on div "Last Revised Store Level Min/Max: 2025-09-06 14:46:30 GMT" at bounding box center [396, 256] width 771 height 11
click at [239, 179] on div "Between **** $ and * $ ** %" at bounding box center [396, 186] width 759 height 14
type input "**"
click at [259, 236] on div "Auto Adjust Min/Max When activated, Seller Snap will automatically adjust min &…" at bounding box center [396, 85] width 759 height 475
click at [74, 318] on button "Apply Changes" at bounding box center [56, 315] width 67 height 15
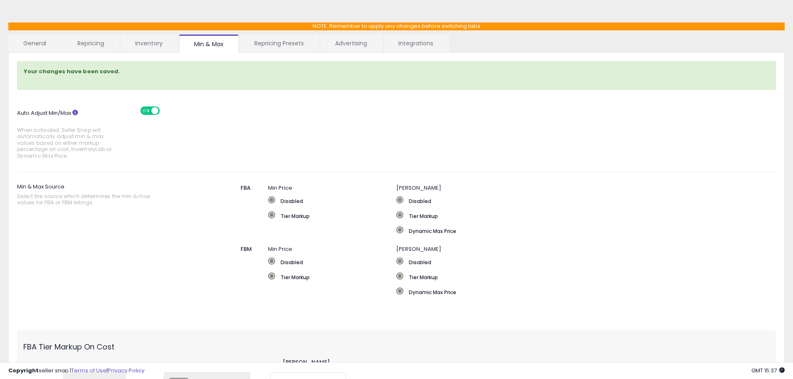
scroll to position [0, 0]
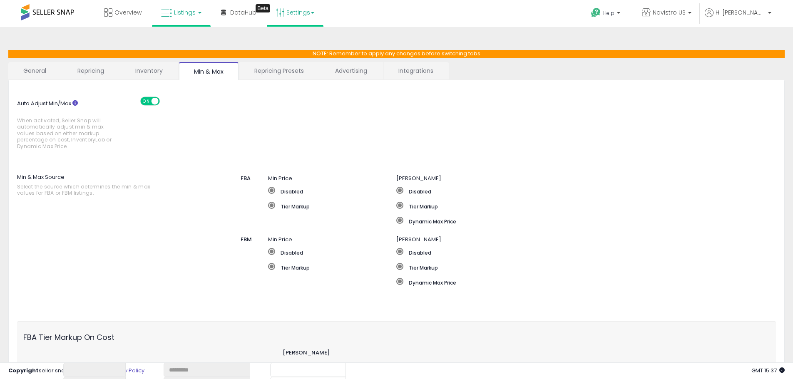
click at [174, 17] on link "Listings" at bounding box center [181, 12] width 53 height 25
click at [177, 33] on li at bounding box center [187, 43] width 70 height 30
click at [179, 9] on span "Listings" at bounding box center [185, 12] width 22 height 8
click at [189, 36] on icon at bounding box center [187, 41] width 36 height 11
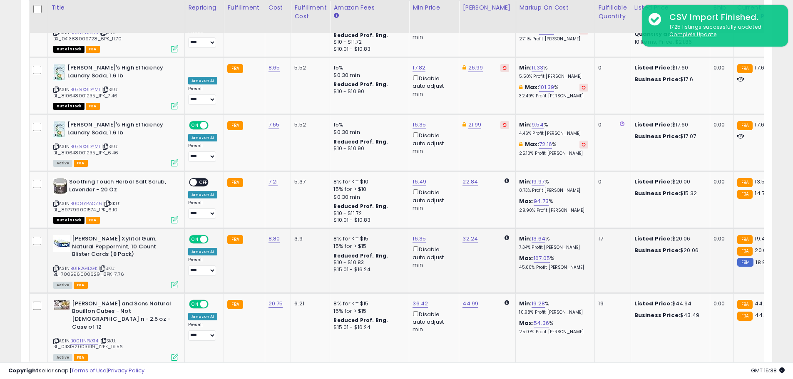
click at [474, 229] on td "32.24" at bounding box center [487, 261] width 57 height 65
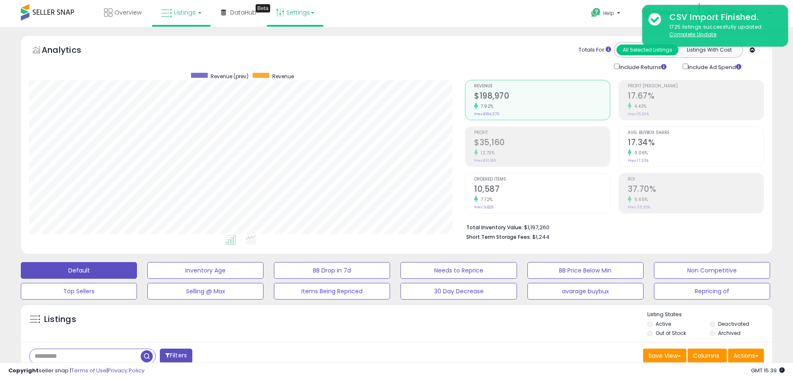
click at [306, 12] on link "Settings" at bounding box center [295, 12] width 51 height 25
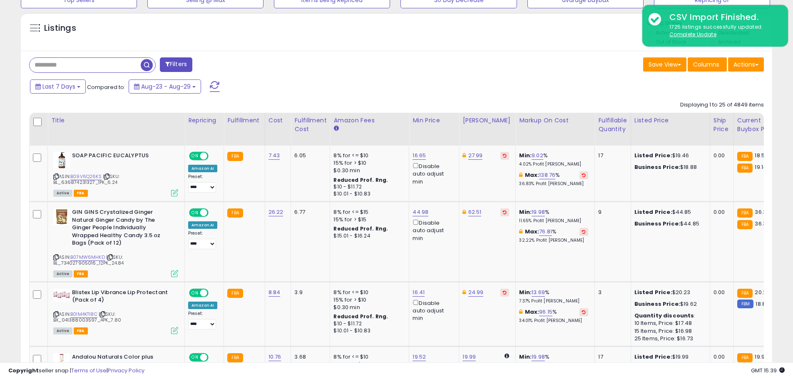
scroll to position [500, 0]
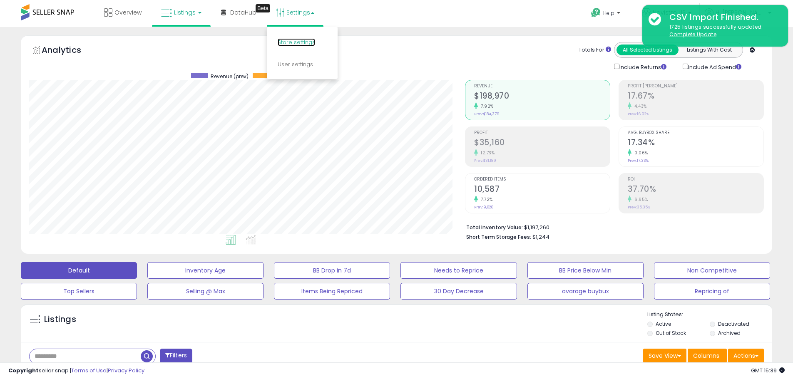
click at [303, 42] on link "Store settings" at bounding box center [296, 42] width 37 height 8
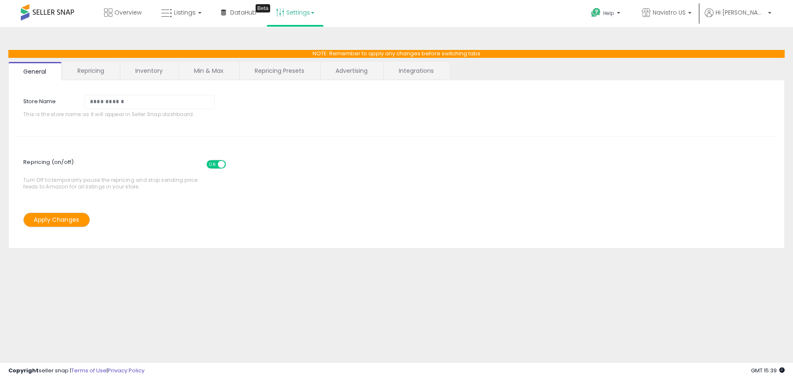
click at [204, 69] on link "Min & Max" at bounding box center [209, 70] width 60 height 17
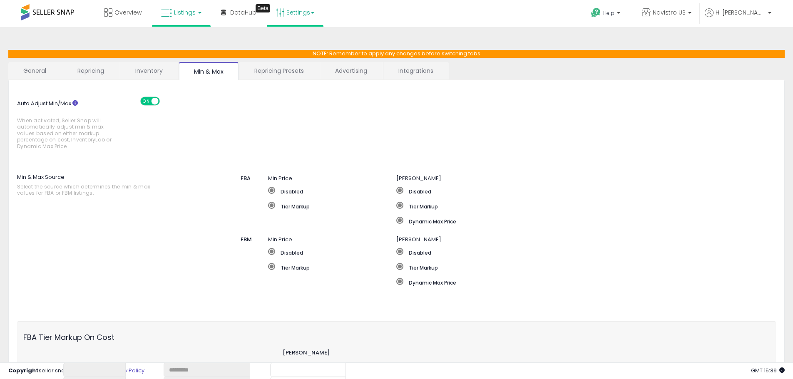
click at [187, 19] on link "Listings" at bounding box center [181, 12] width 53 height 25
click at [188, 41] on icon at bounding box center [187, 41] width 36 height 11
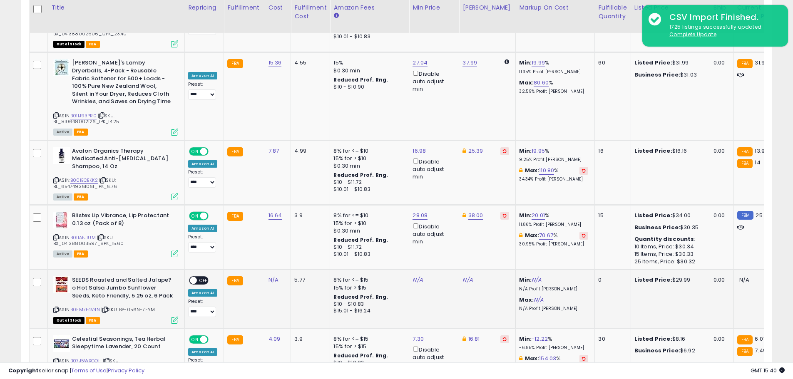
scroll to position [1290, 0]
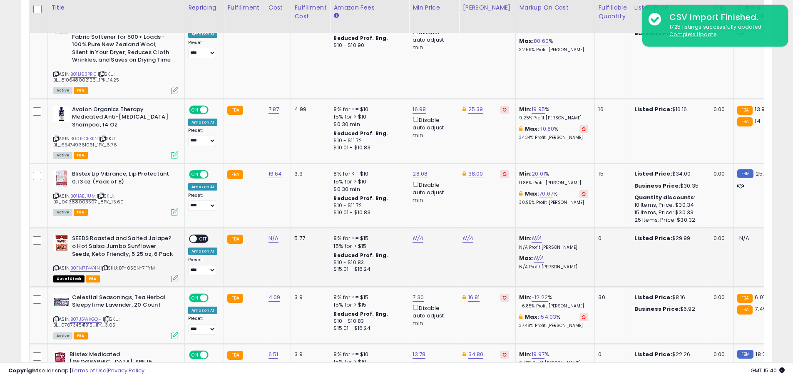
drag, startPoint x: 593, startPoint y: 272, endPoint x: 571, endPoint y: 245, distance: 35.2
click at [571, 245] on td "Min: N/A N/A Profit [PERSON_NAME] Max: N/A N/A Profit [PERSON_NAME]" at bounding box center [555, 257] width 79 height 59
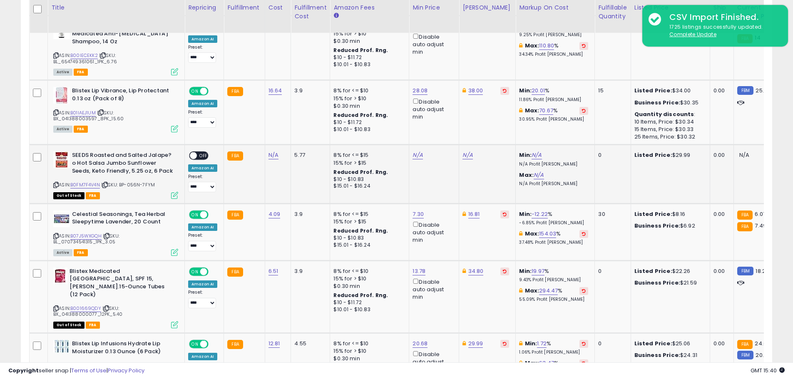
scroll to position [1457, 0]
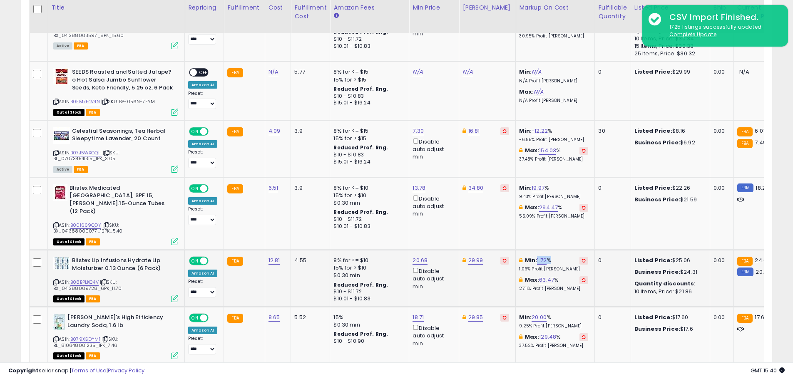
drag, startPoint x: 543, startPoint y: 205, endPoint x: 526, endPoint y: 205, distance: 17.5
click at [526, 257] on div "Min: 1.72 % 1.06% Profit [PERSON_NAME]" at bounding box center [553, 264] width 69 height 15
click at [553, 257] on div "Min: 1.72 % 1.06% Profit [PERSON_NAME]" at bounding box center [553, 264] width 69 height 15
click at [552, 250] on td "Min: 1.72 % 1.06% Profit [PERSON_NAME]: 63.47 % 27.11% Profit [PERSON_NAME]" at bounding box center [555, 278] width 79 height 57
click at [97, 279] on span "| SKU: BX_041388009728_6PK_11.70" at bounding box center [87, 285] width 68 height 12
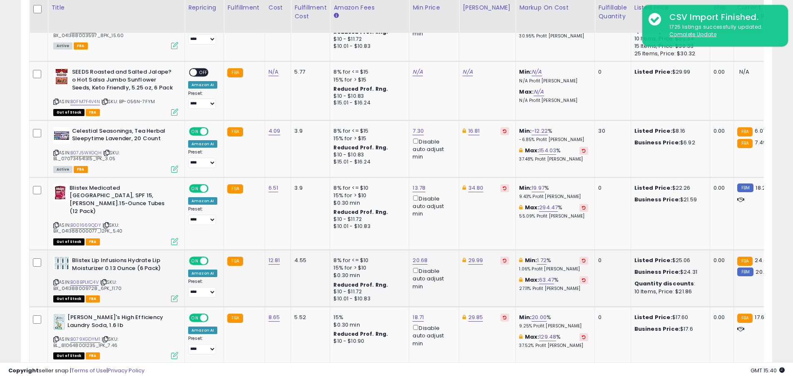
click at [97, 279] on span "| SKU: BX_041388009728_6PK_11.70" at bounding box center [87, 285] width 68 height 12
copy span "BX_041388009728_6PK_11.70"
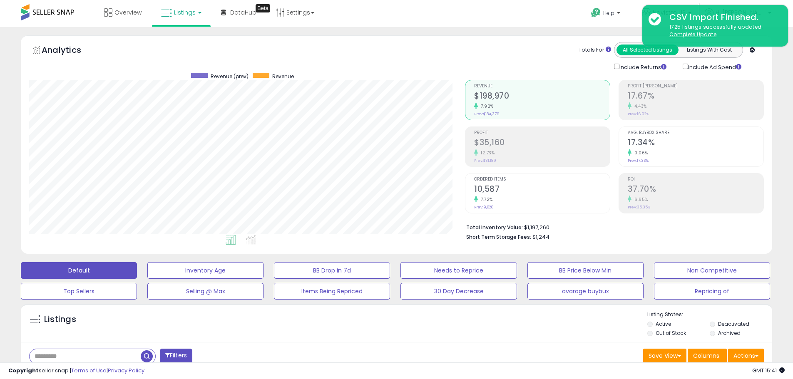
scroll to position [208, 0]
